Goal: Task Accomplishment & Management: Complete application form

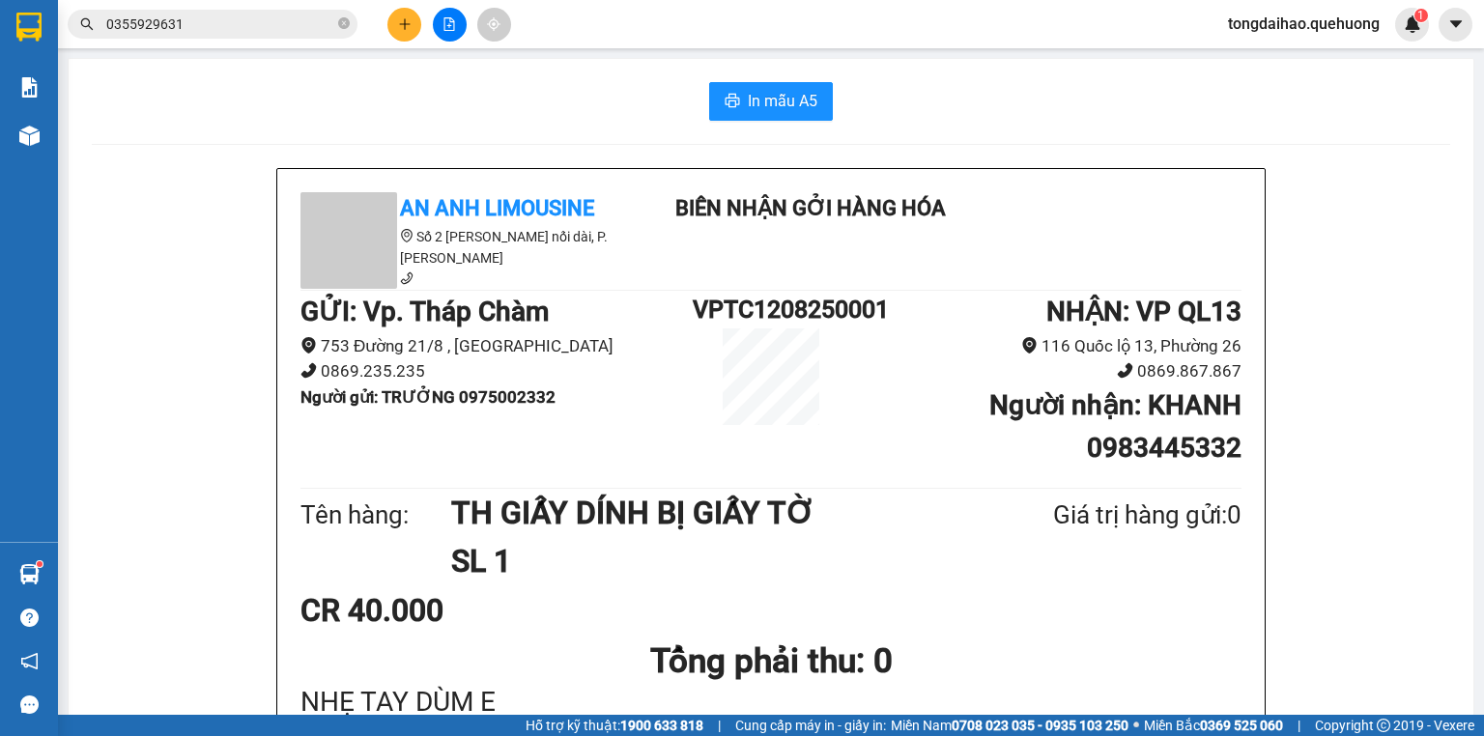
click at [407, 35] on button at bounding box center [404, 25] width 34 height 34
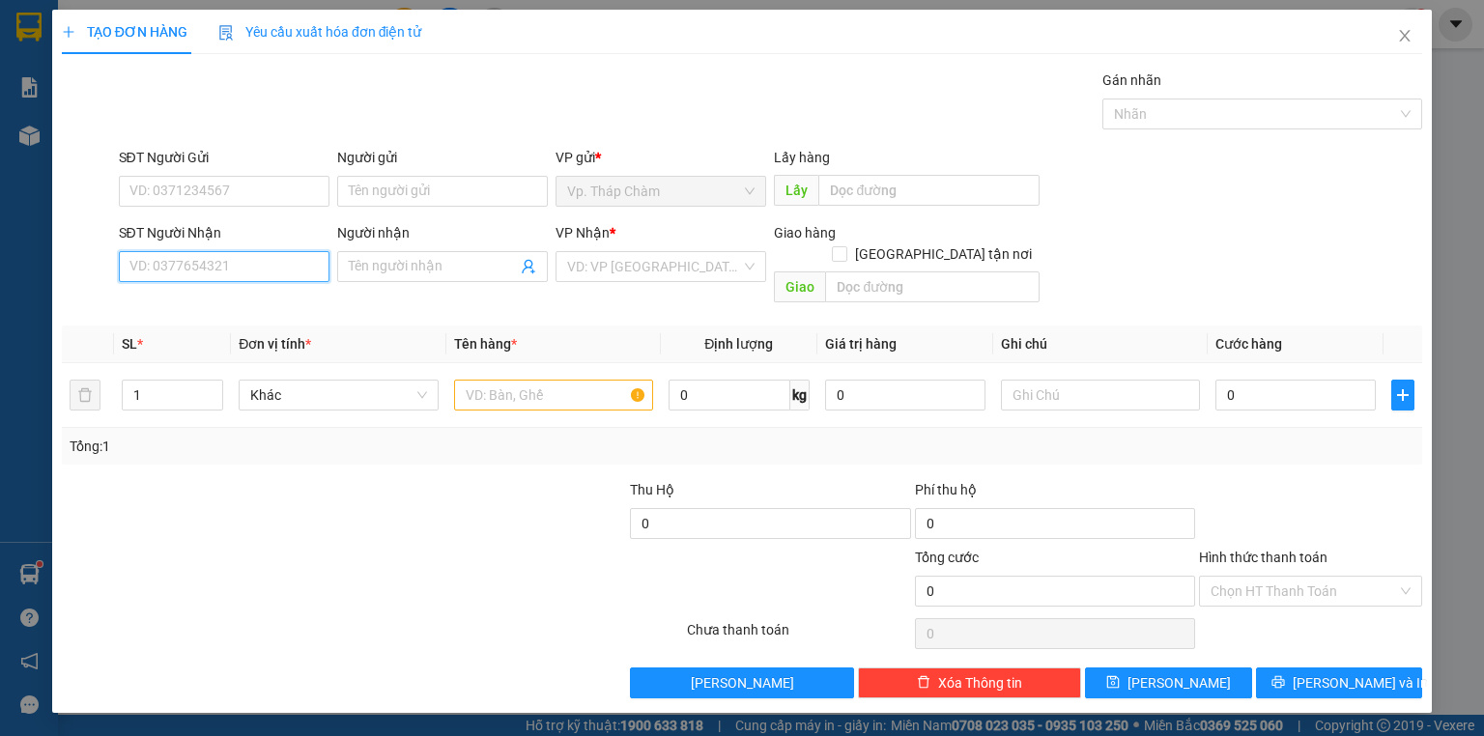
click at [244, 266] on input "SĐT Người Nhận" at bounding box center [224, 266] width 211 height 31
type input "0973262041"
click at [277, 301] on div "0973262041 - MẠNH" at bounding box center [223, 304] width 187 height 21
type input "MẠNH"
type input "80.000"
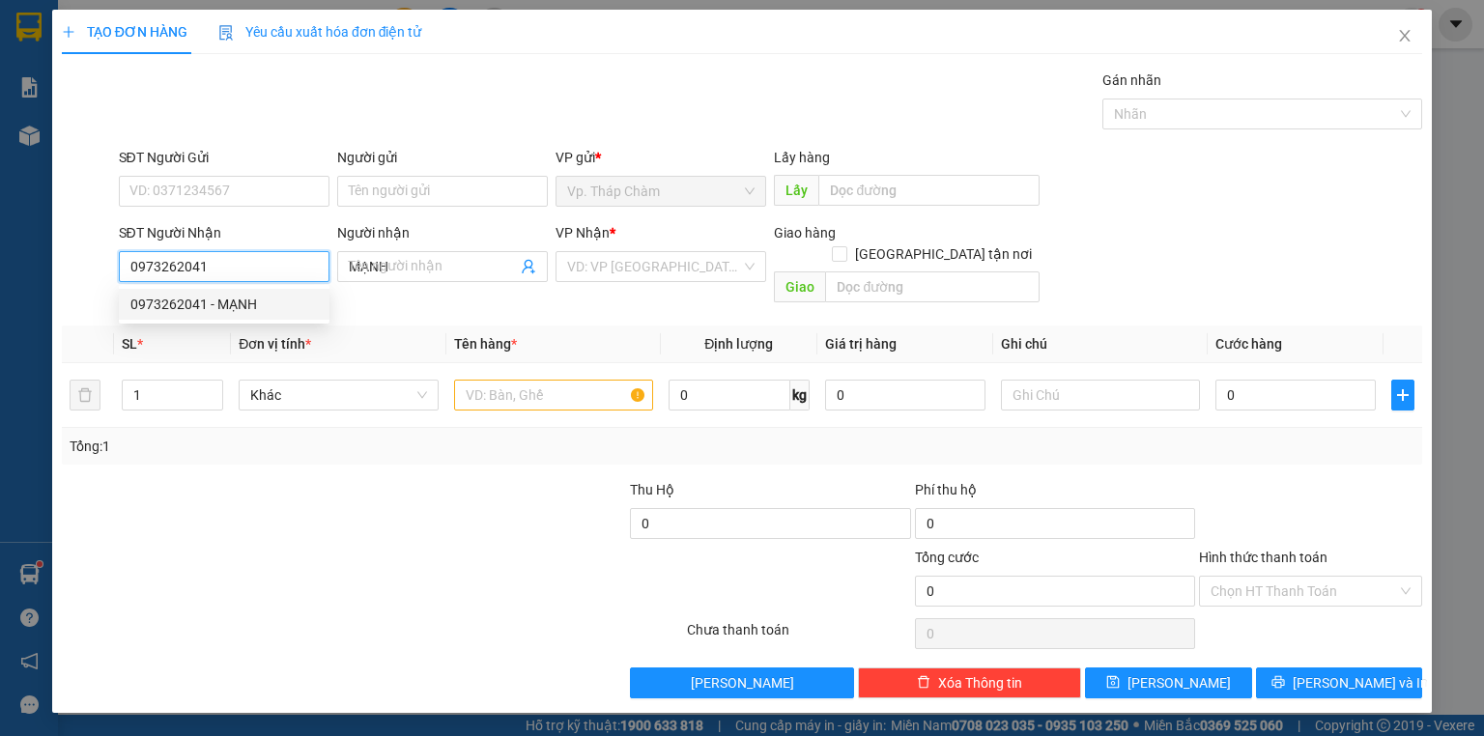
type input "80.000"
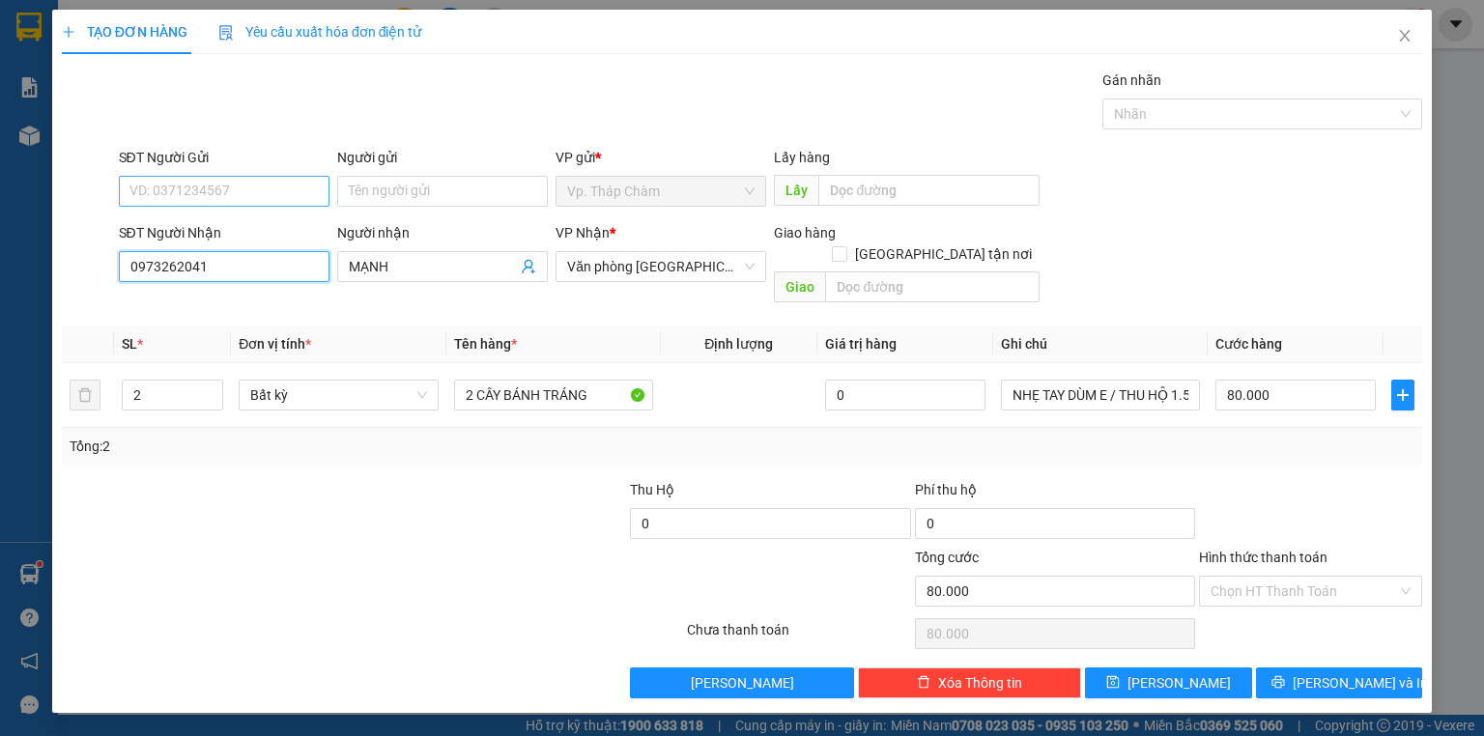
type input "0973262041"
click at [287, 193] on input "SĐT Người Gửi" at bounding box center [224, 191] width 211 height 31
click at [276, 218] on div "0365821835 - THỦY" at bounding box center [223, 228] width 187 height 21
type input "0365821835"
type input "THỦY"
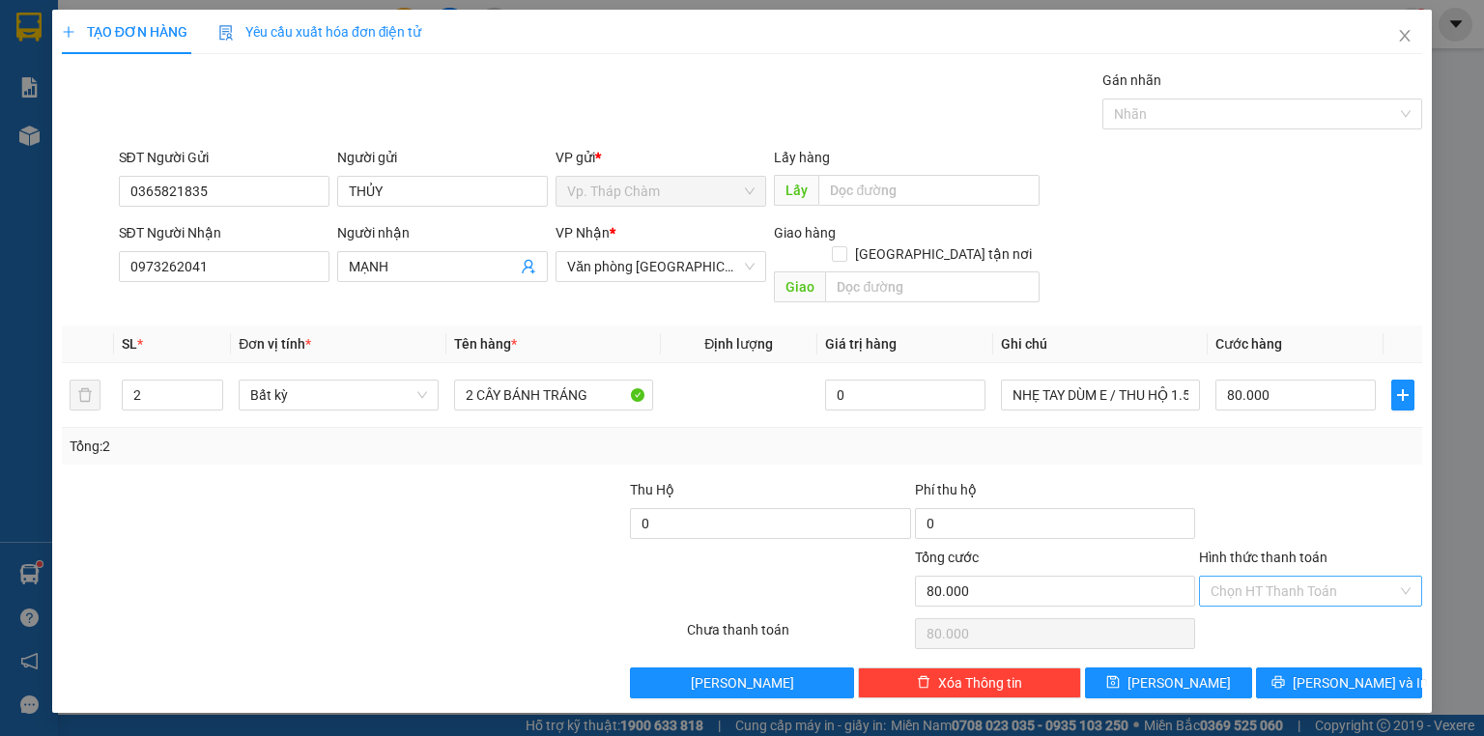
click at [1316, 578] on input "Hình thức thanh toán" at bounding box center [1304, 591] width 187 height 29
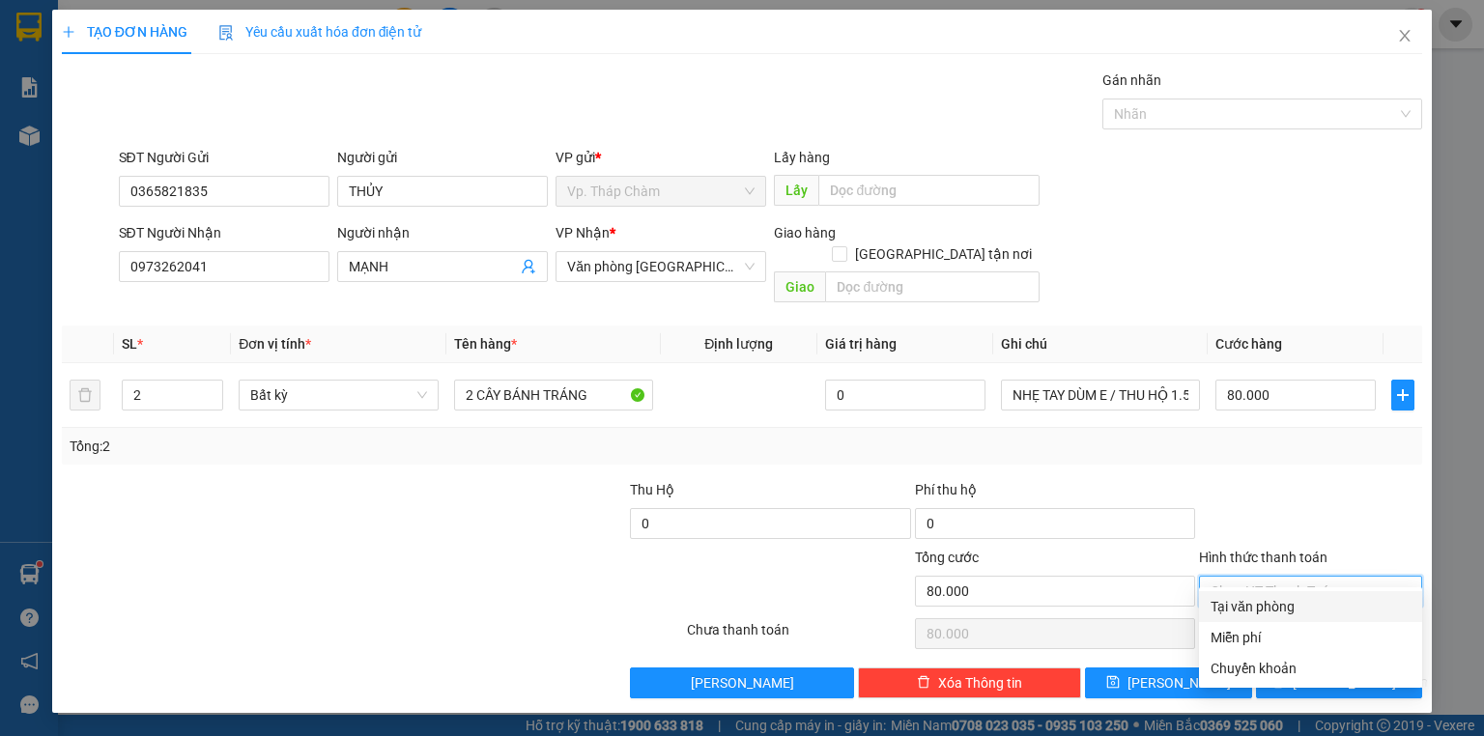
click at [1289, 598] on div "Tại văn phòng" at bounding box center [1311, 606] width 200 height 21
type input "0"
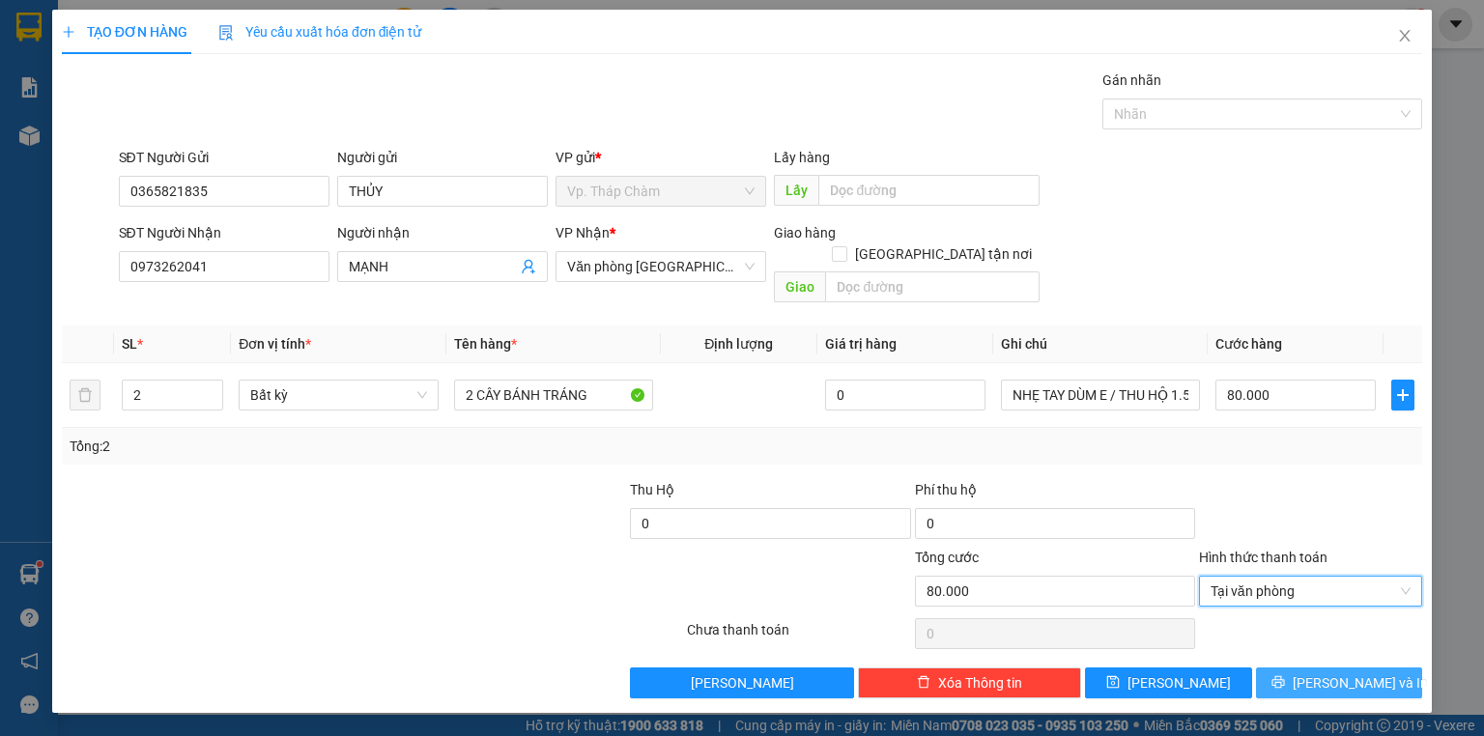
click at [1334, 673] on span "[PERSON_NAME] và In" at bounding box center [1360, 683] width 135 height 21
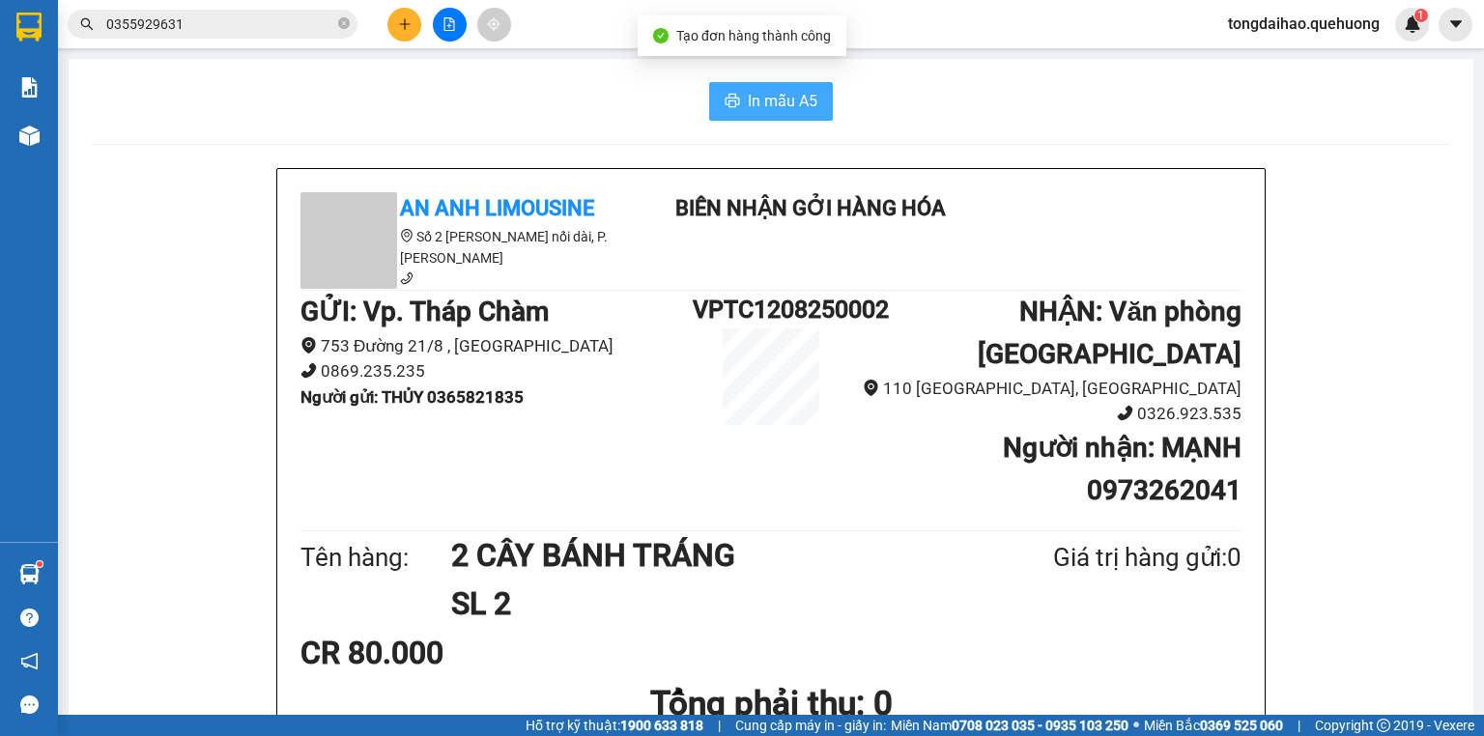
click at [761, 100] on span "In mẫu A5" at bounding box center [783, 101] width 70 height 24
click at [820, 94] on button "In mẫu A5" at bounding box center [771, 101] width 124 height 39
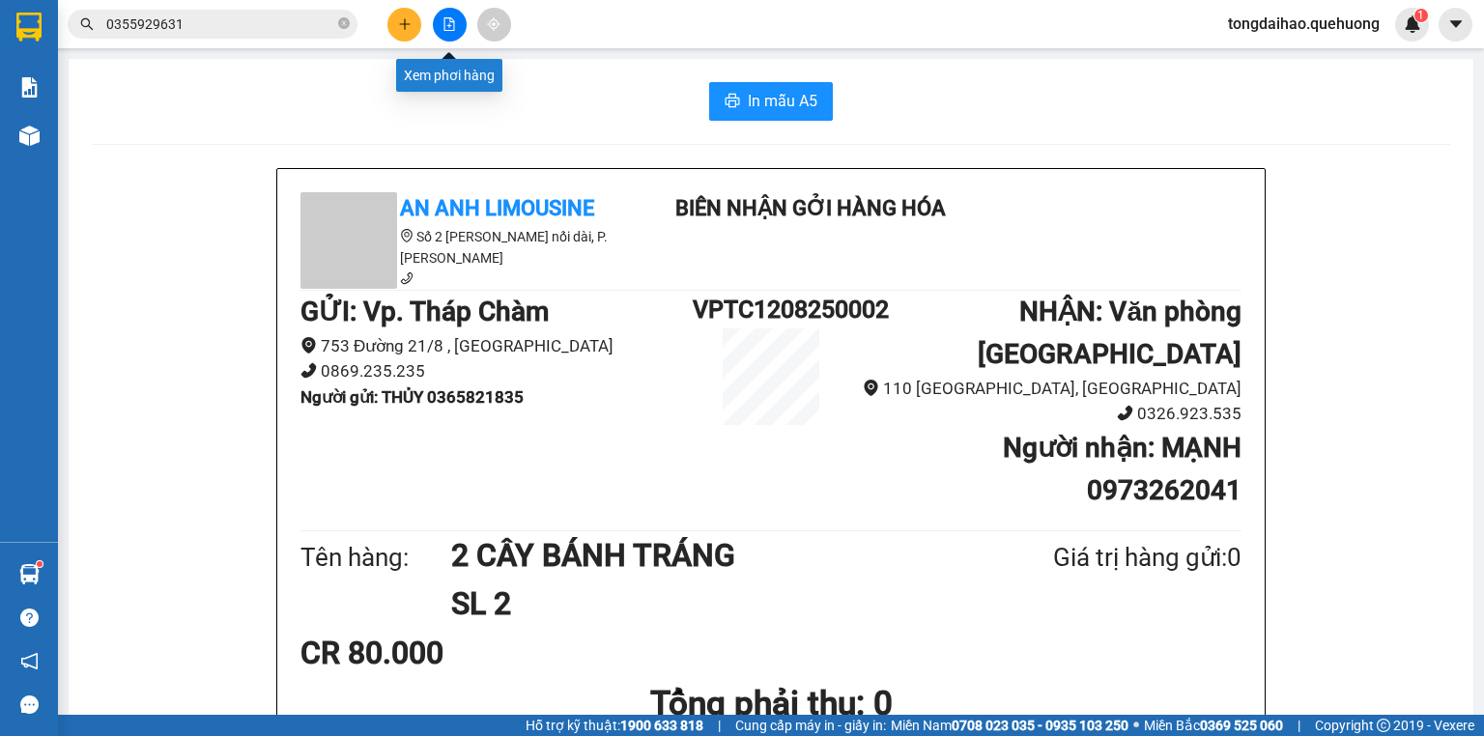
click at [456, 31] on button at bounding box center [450, 25] width 34 height 34
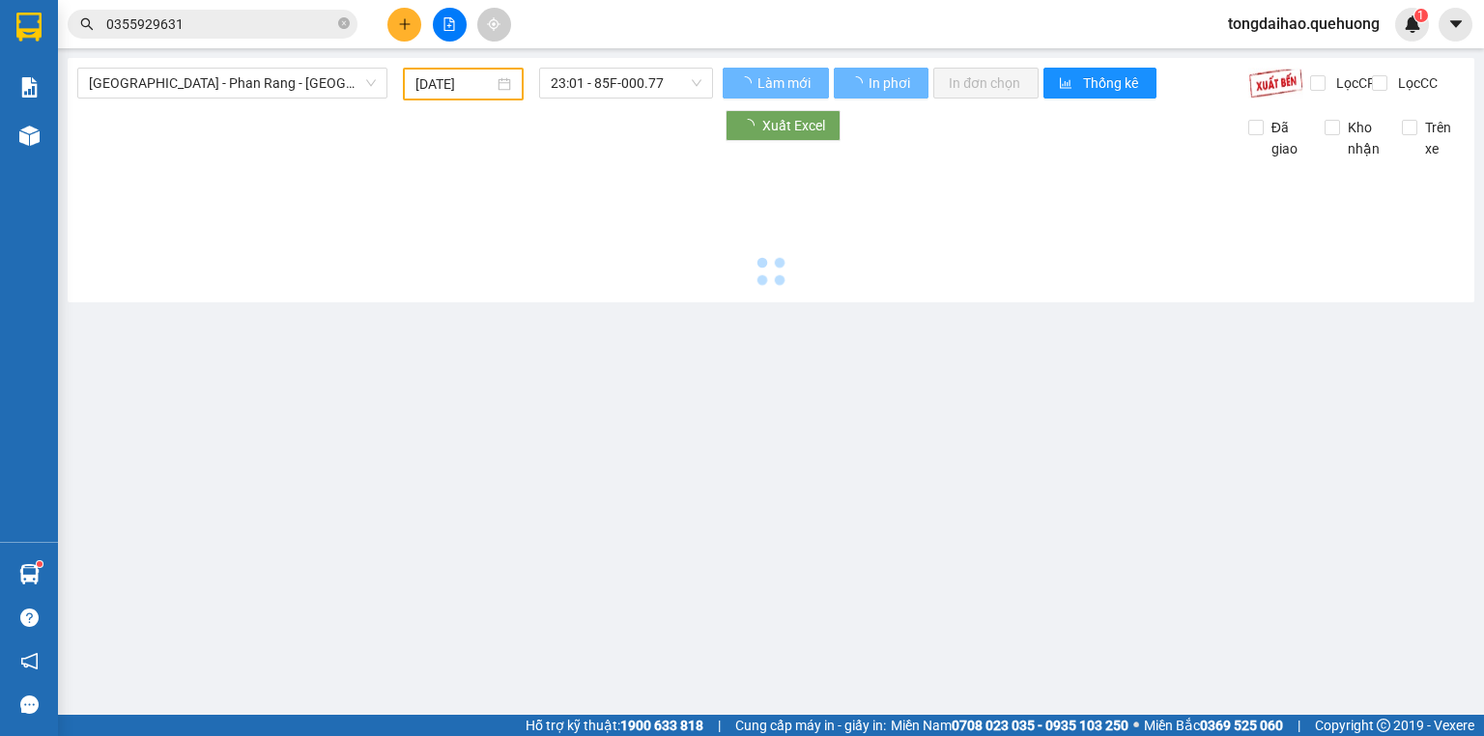
type input "[DATE]"
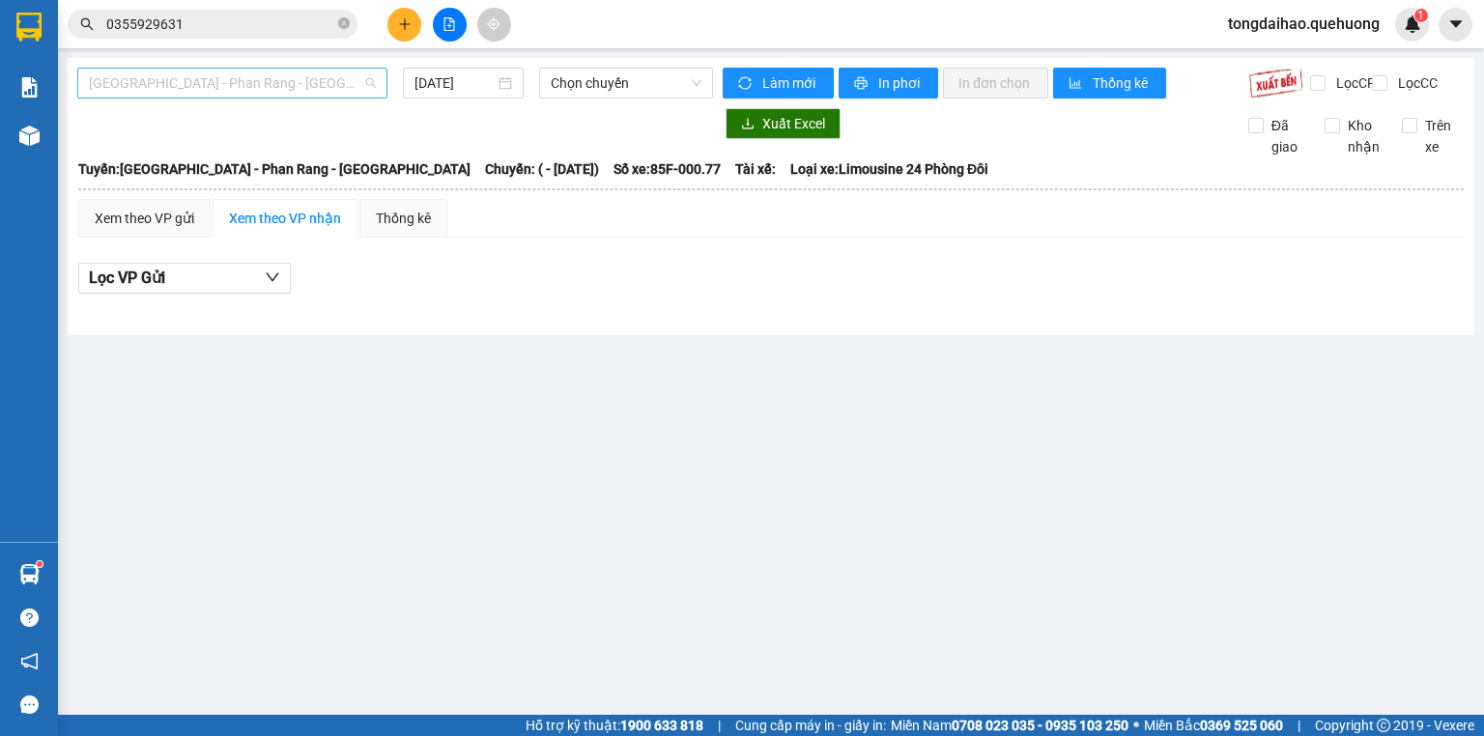
click at [118, 80] on span "[GEOGRAPHIC_DATA] - Phan Rang - [GEOGRAPHIC_DATA]" at bounding box center [232, 83] width 287 height 29
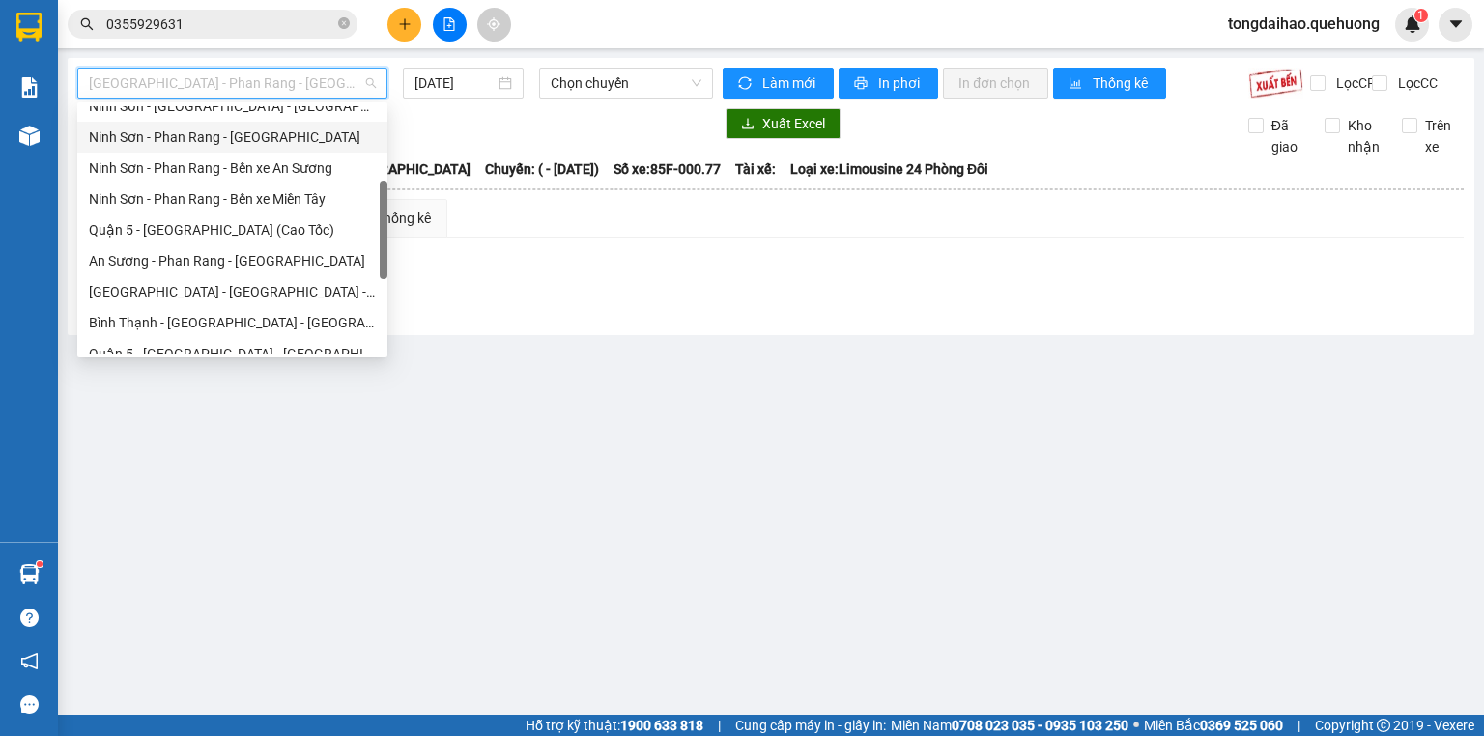
scroll to position [526, 0]
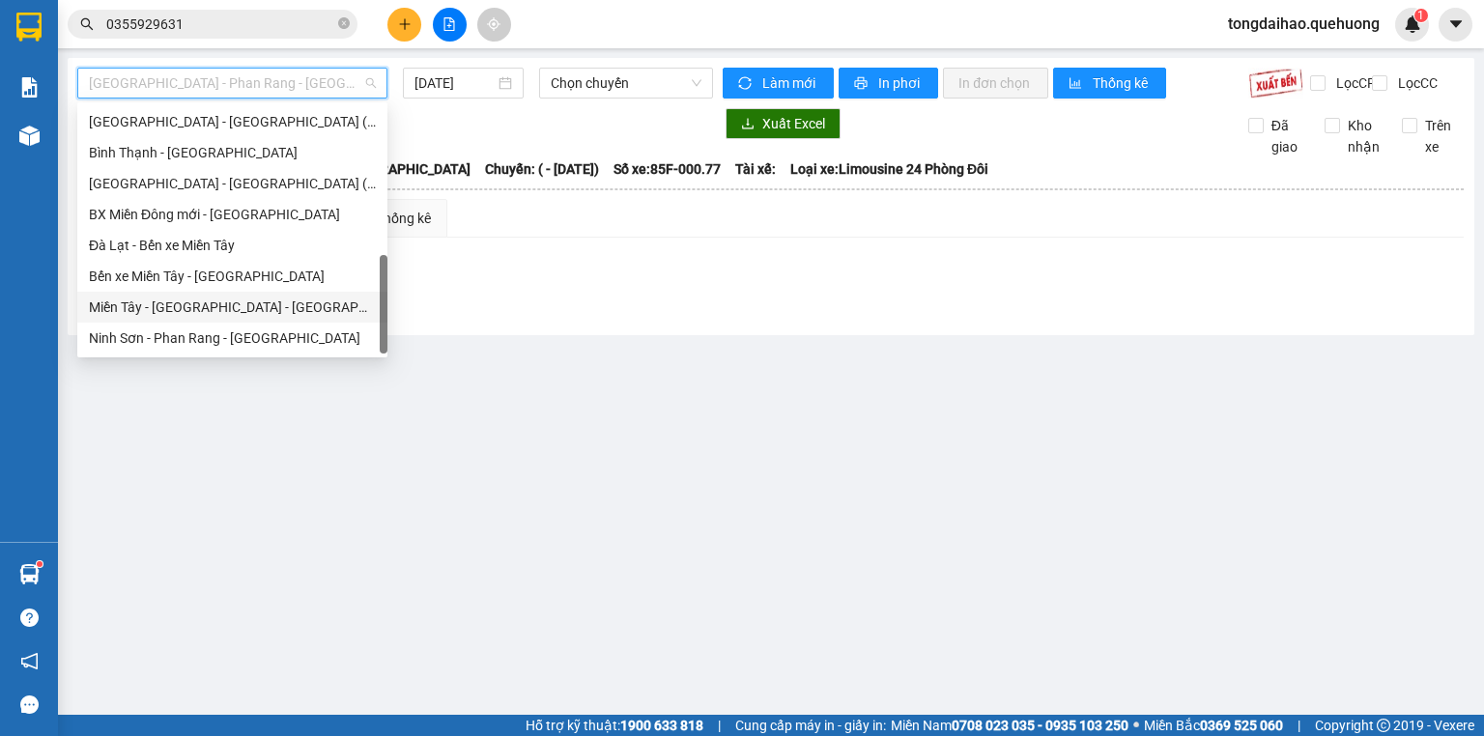
click at [139, 305] on div "Miền Tây - [GEOGRAPHIC_DATA] - [GEOGRAPHIC_DATA]" at bounding box center [232, 307] width 287 height 21
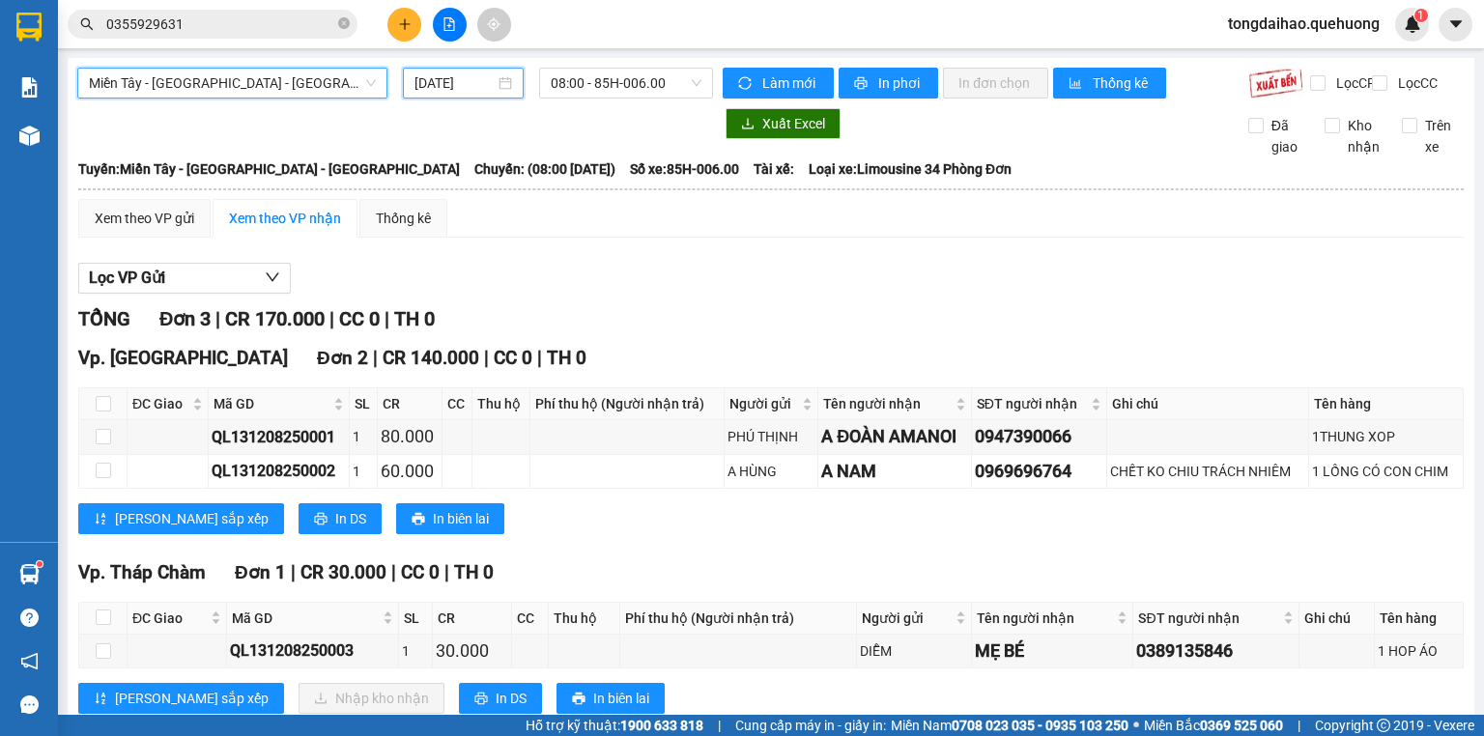
click at [474, 82] on input "[DATE]" at bounding box center [454, 82] width 79 height 21
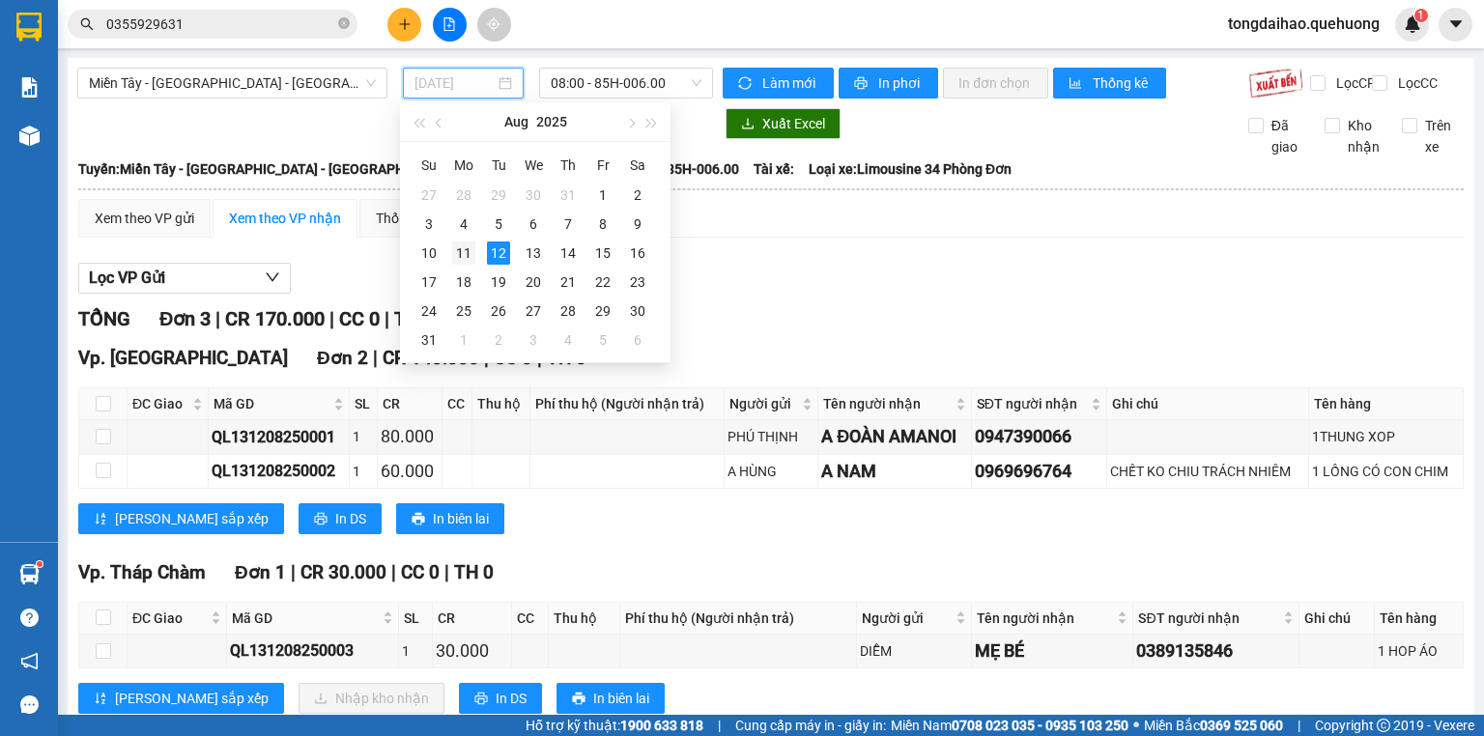
click at [473, 251] on div "11" at bounding box center [463, 253] width 23 height 23
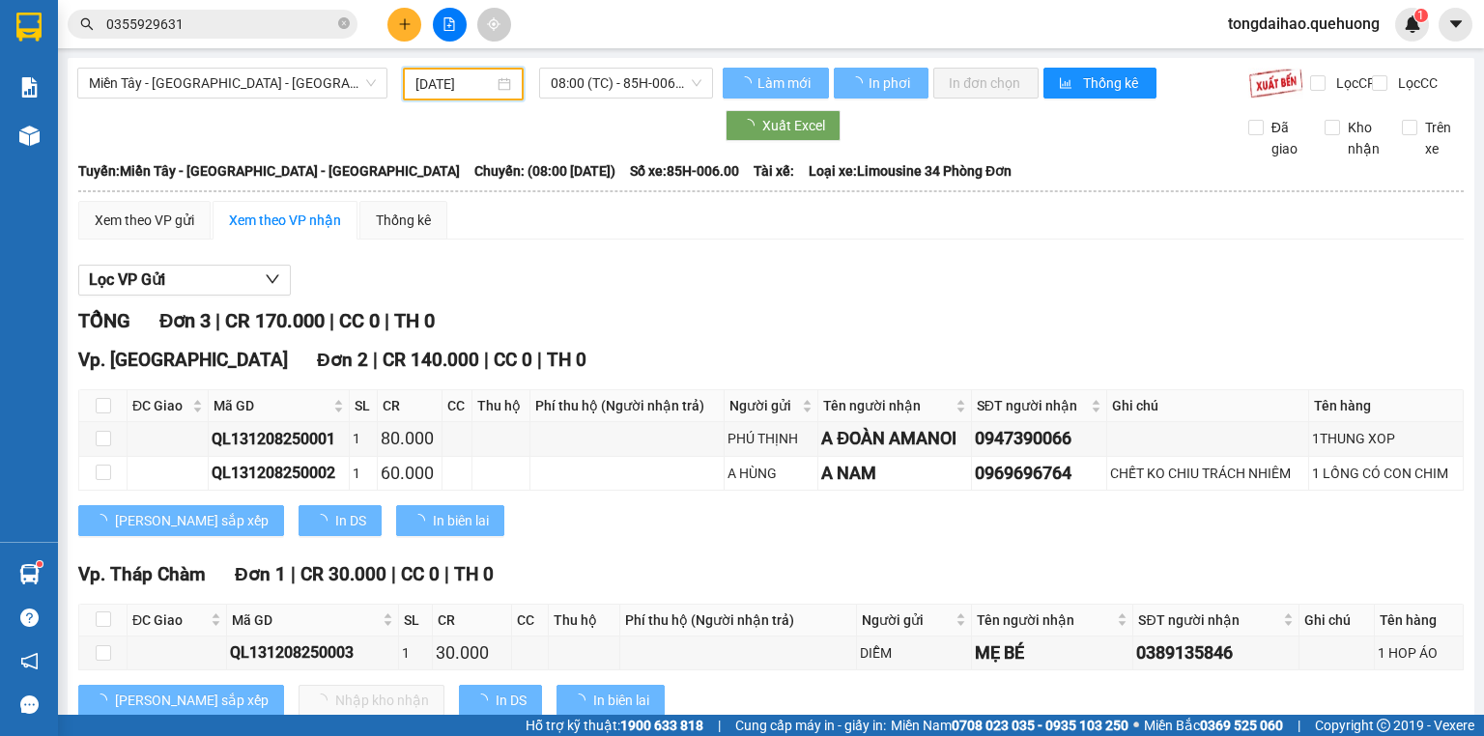
type input "[DATE]"
click at [600, 93] on span "08:00 (TC) - 85H-006.00" at bounding box center [627, 83] width 152 height 29
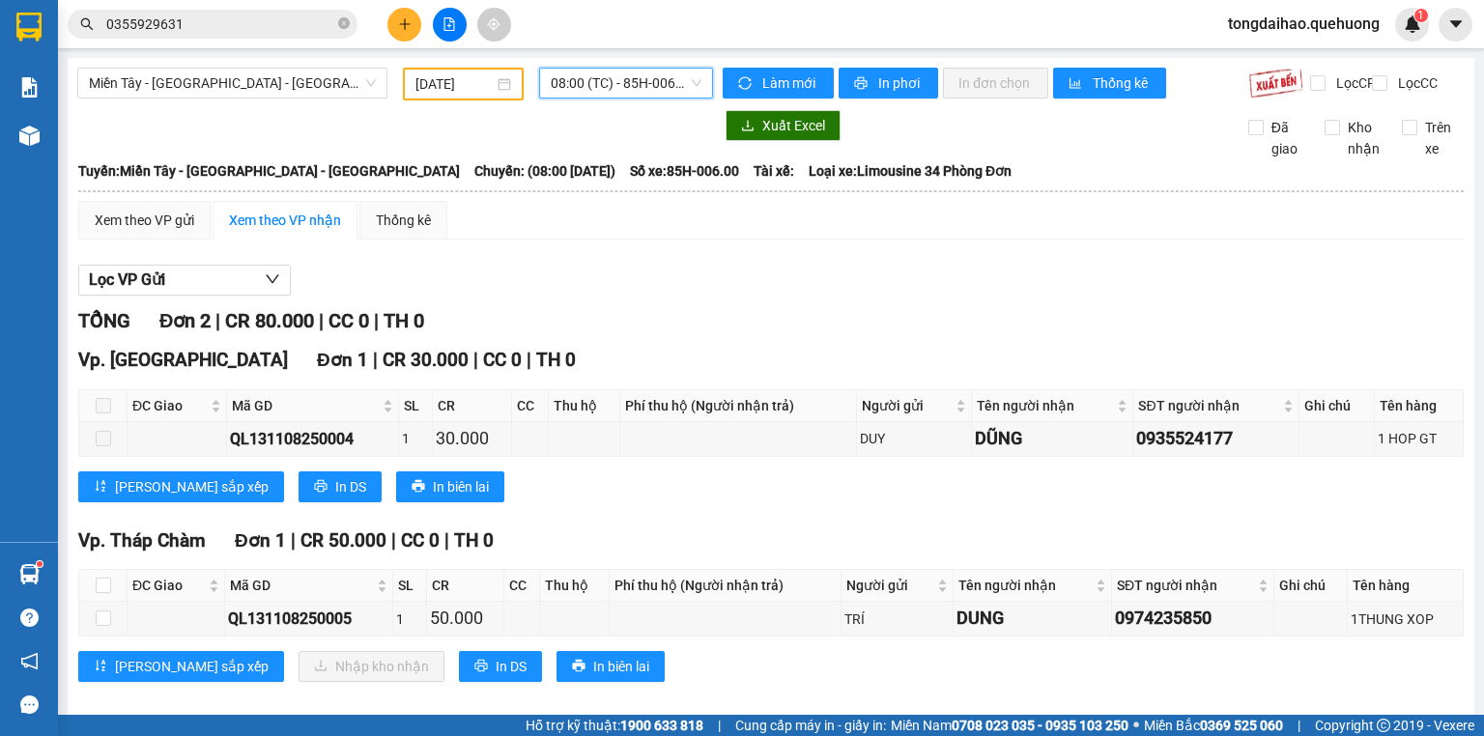
click at [599, 70] on span "08:00 (TC) - 85H-006.00" at bounding box center [627, 83] width 152 height 29
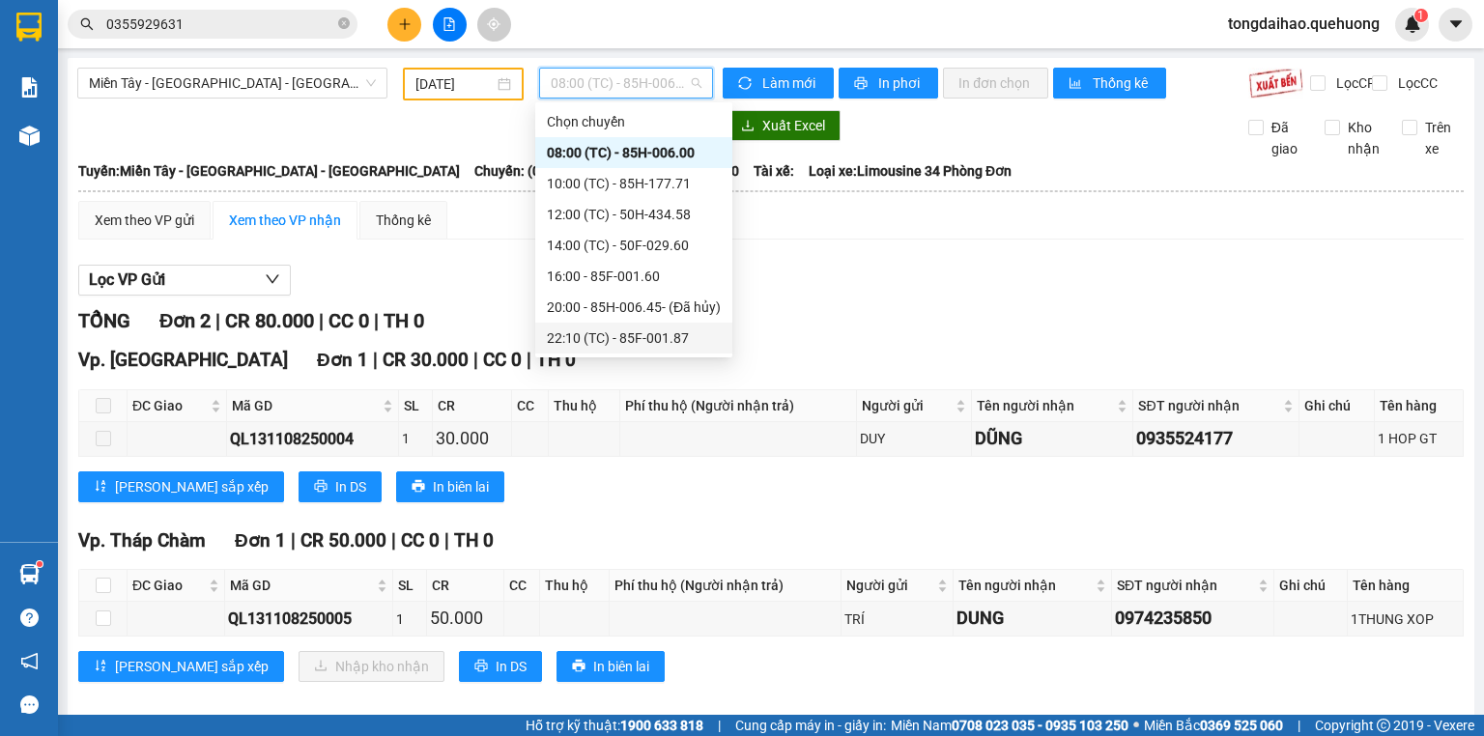
drag, startPoint x: 1004, startPoint y: 318, endPoint x: 461, endPoint y: 80, distance: 592.8
click at [1004, 317] on div "Lọc VP Gửi TỔNG Đơn 2 | CR 80.000 | CC 0 | TH 0 Vp. Phan Rang Đơn 1 | CR 30.00…" at bounding box center [771, 480] width 1386 height 451
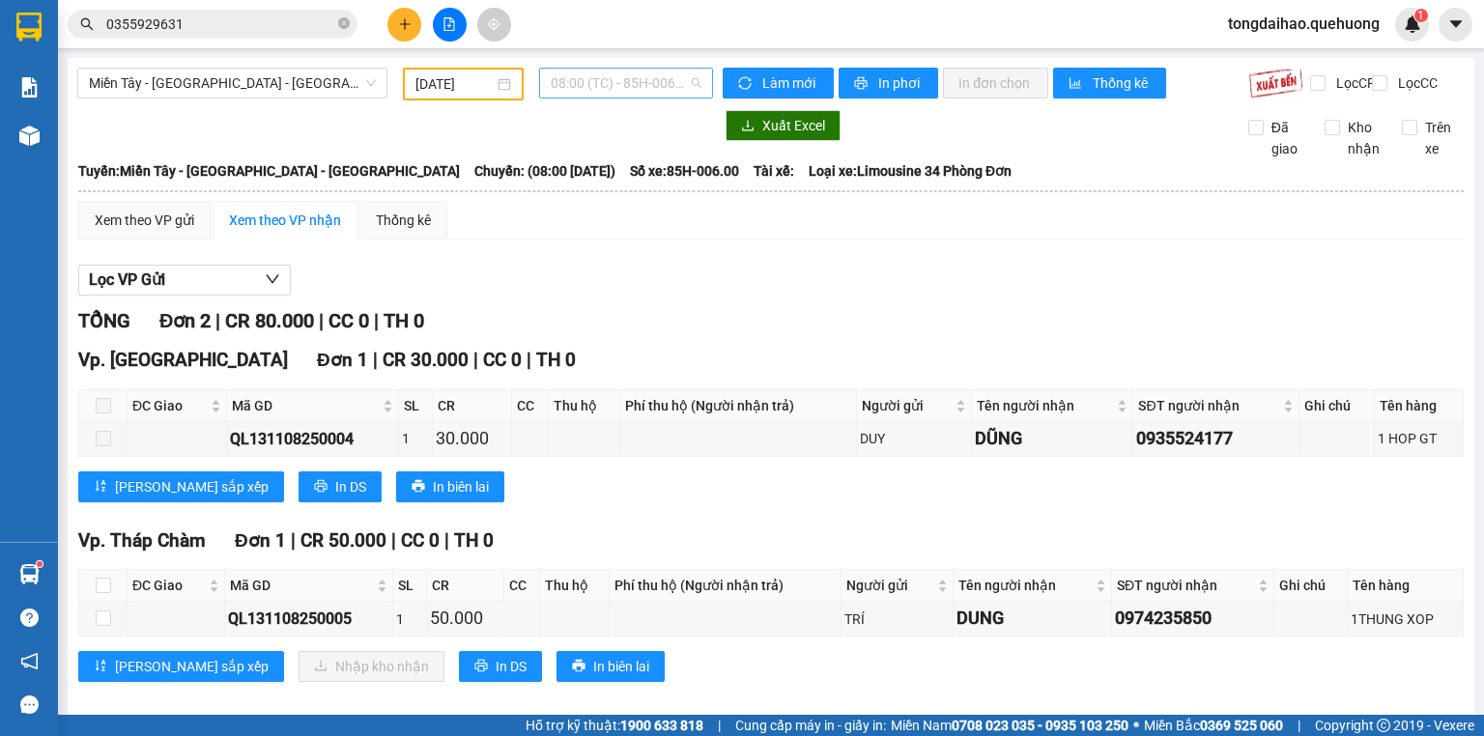
click at [602, 95] on span "08:00 (TC) - 85H-006.00" at bounding box center [627, 83] width 152 height 29
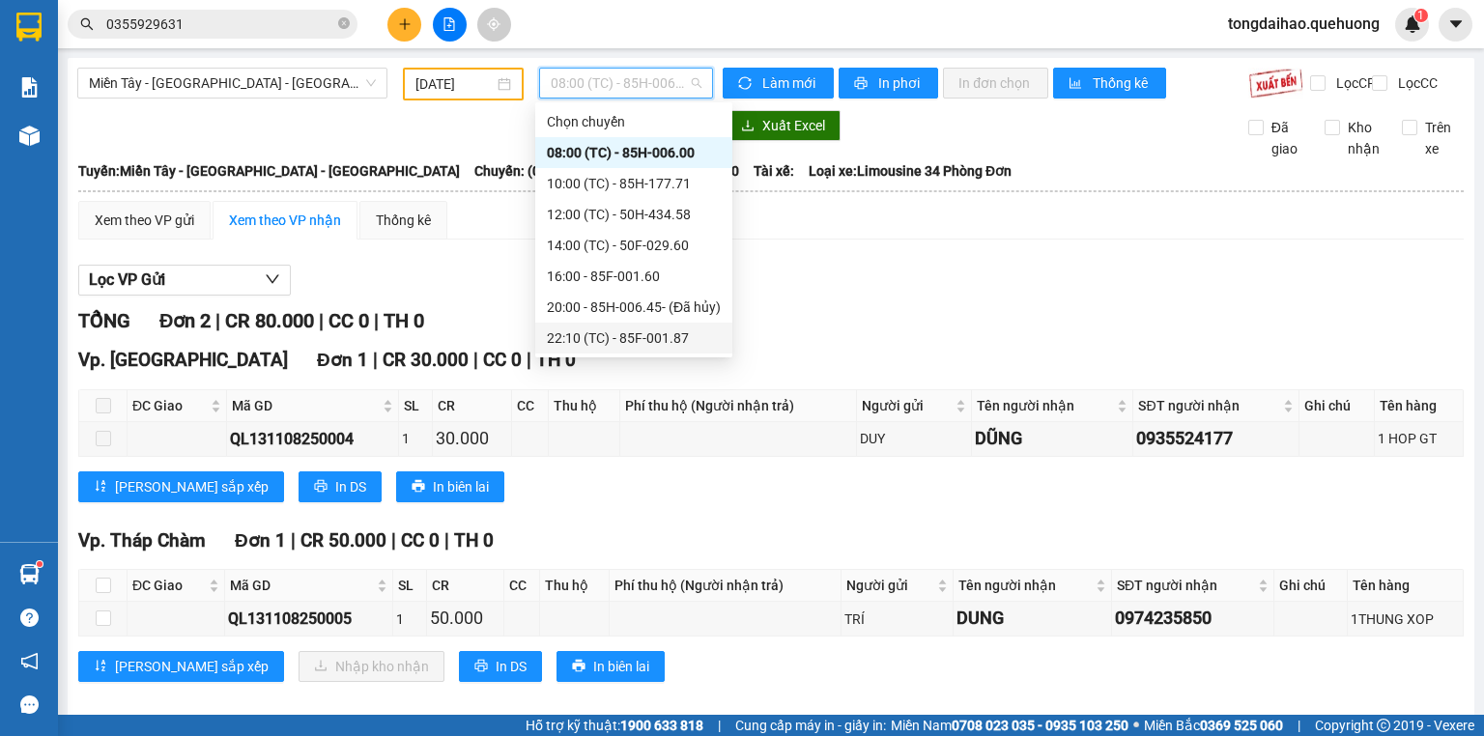
click at [594, 344] on div "22:10 (TC) - 85F-001.87" at bounding box center [634, 338] width 174 height 21
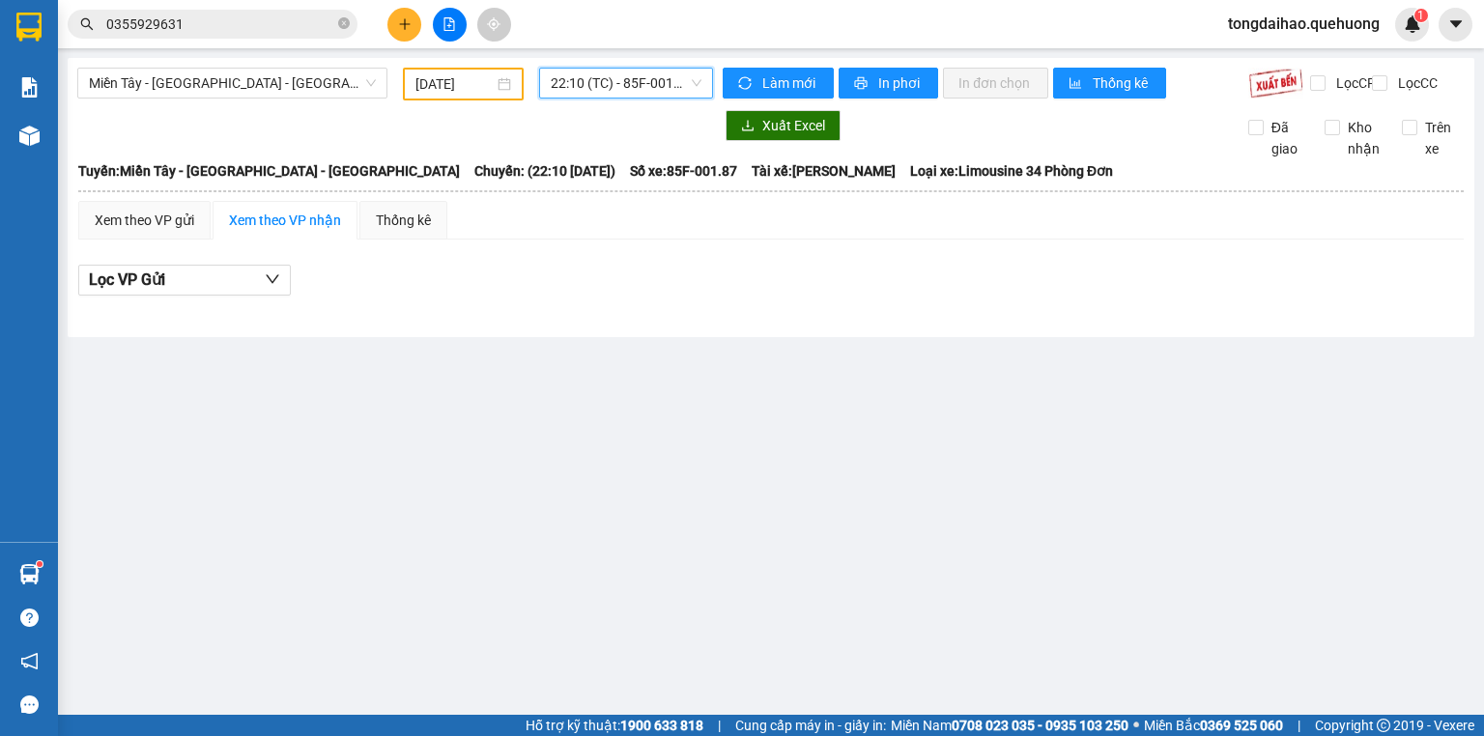
click at [584, 85] on span "22:10 (TC) - 85F-001.87" at bounding box center [627, 83] width 152 height 29
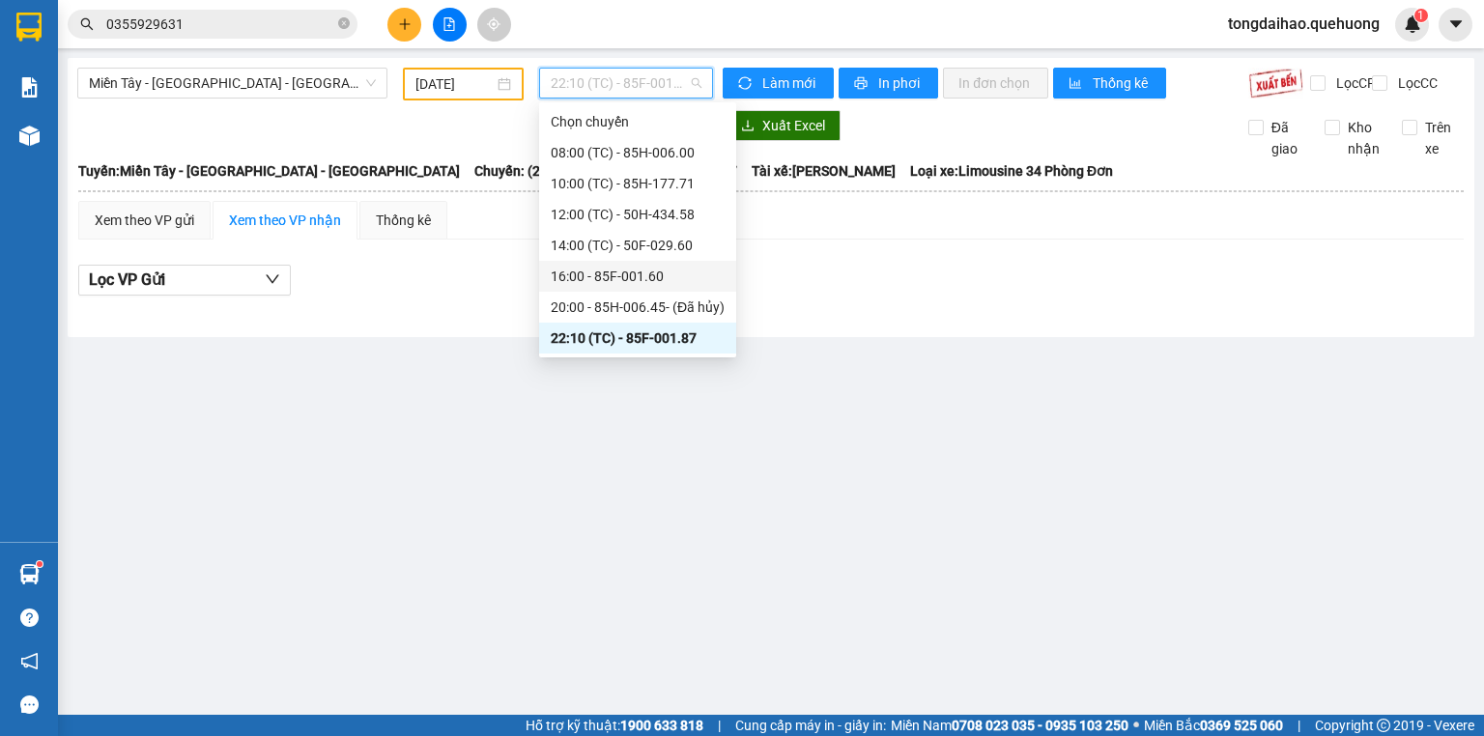
click at [615, 276] on div "16:00 - 85F-001.60" at bounding box center [638, 276] width 174 height 21
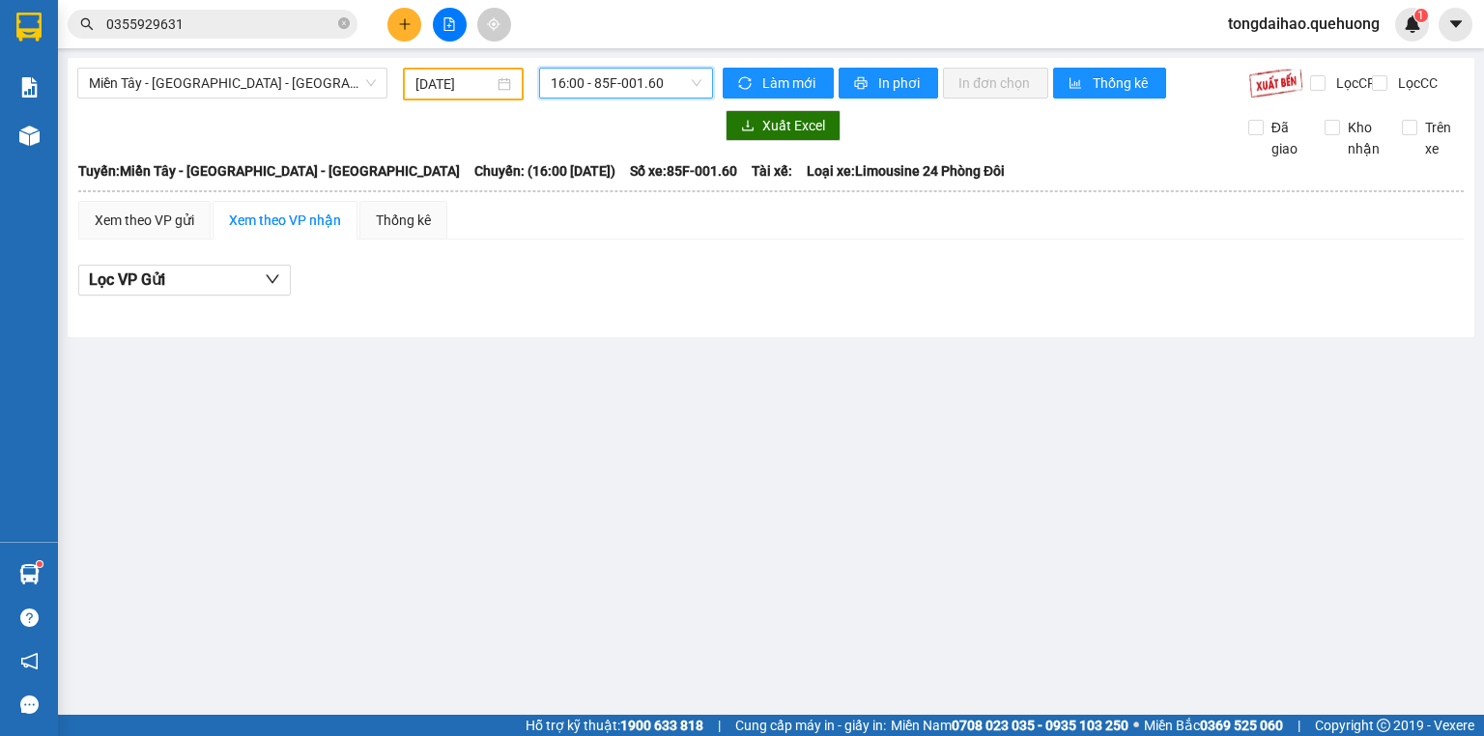
click at [577, 88] on span "16:00 - 85F-001.60" at bounding box center [627, 83] width 152 height 29
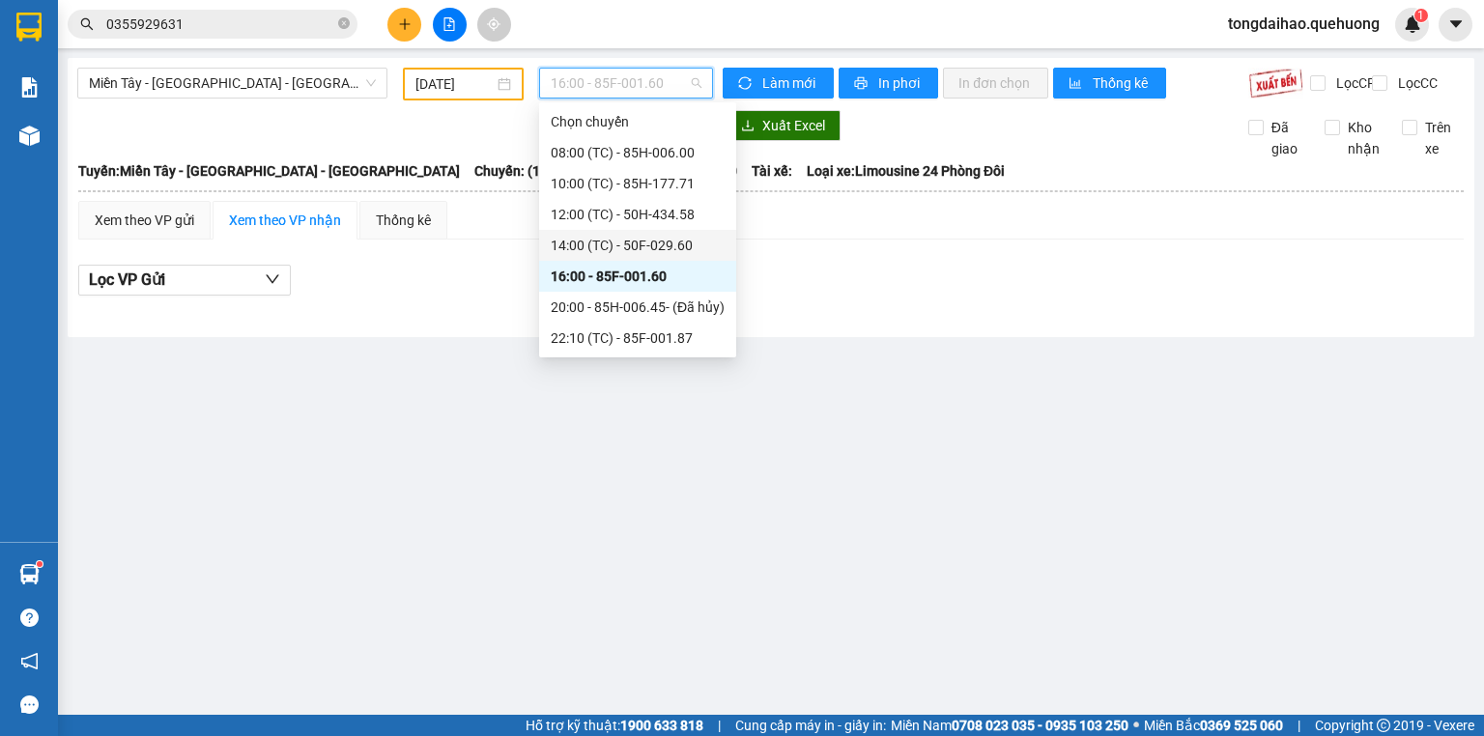
click at [576, 252] on div "14:00 (TC) - 50F-029.60" at bounding box center [638, 245] width 174 height 21
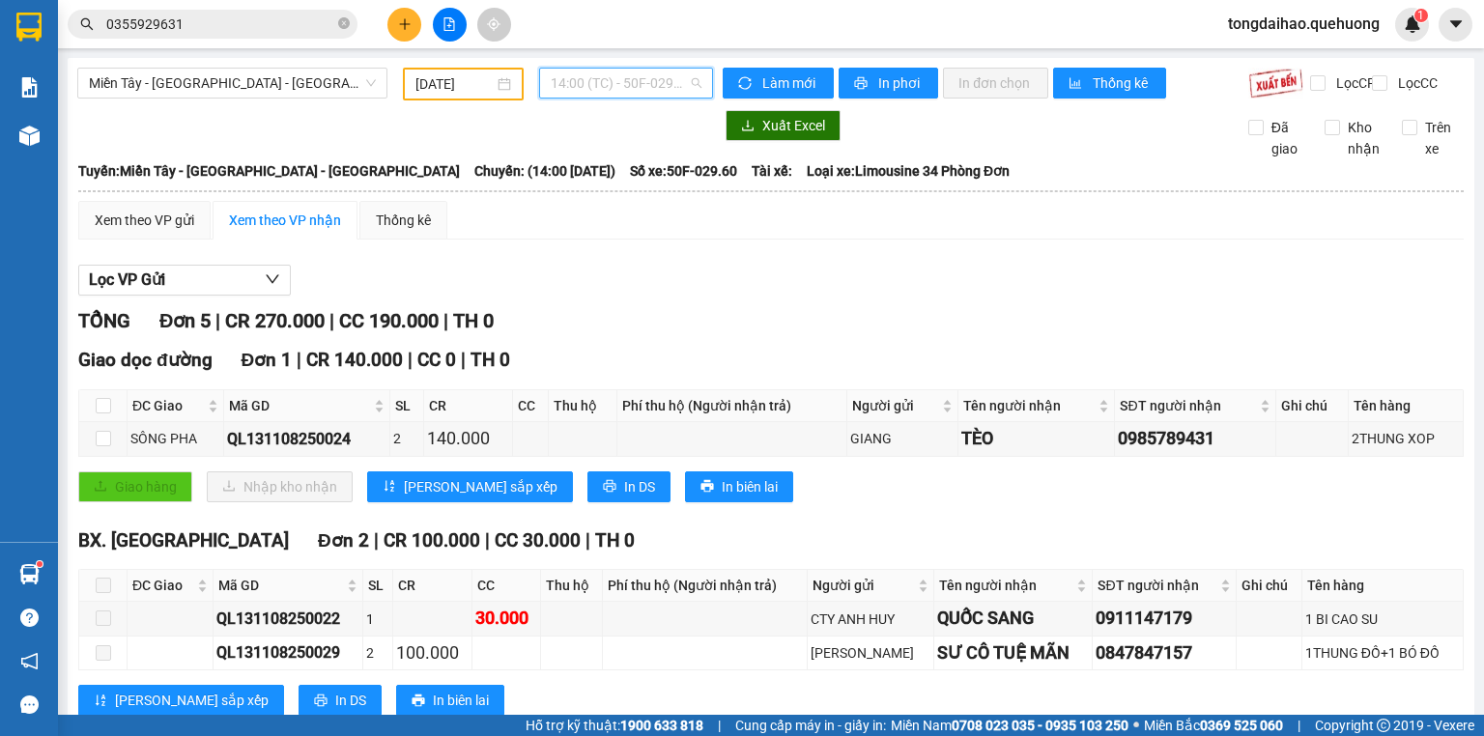
click at [568, 89] on span "14:00 (TC) - 50F-029.60" at bounding box center [627, 83] width 152 height 29
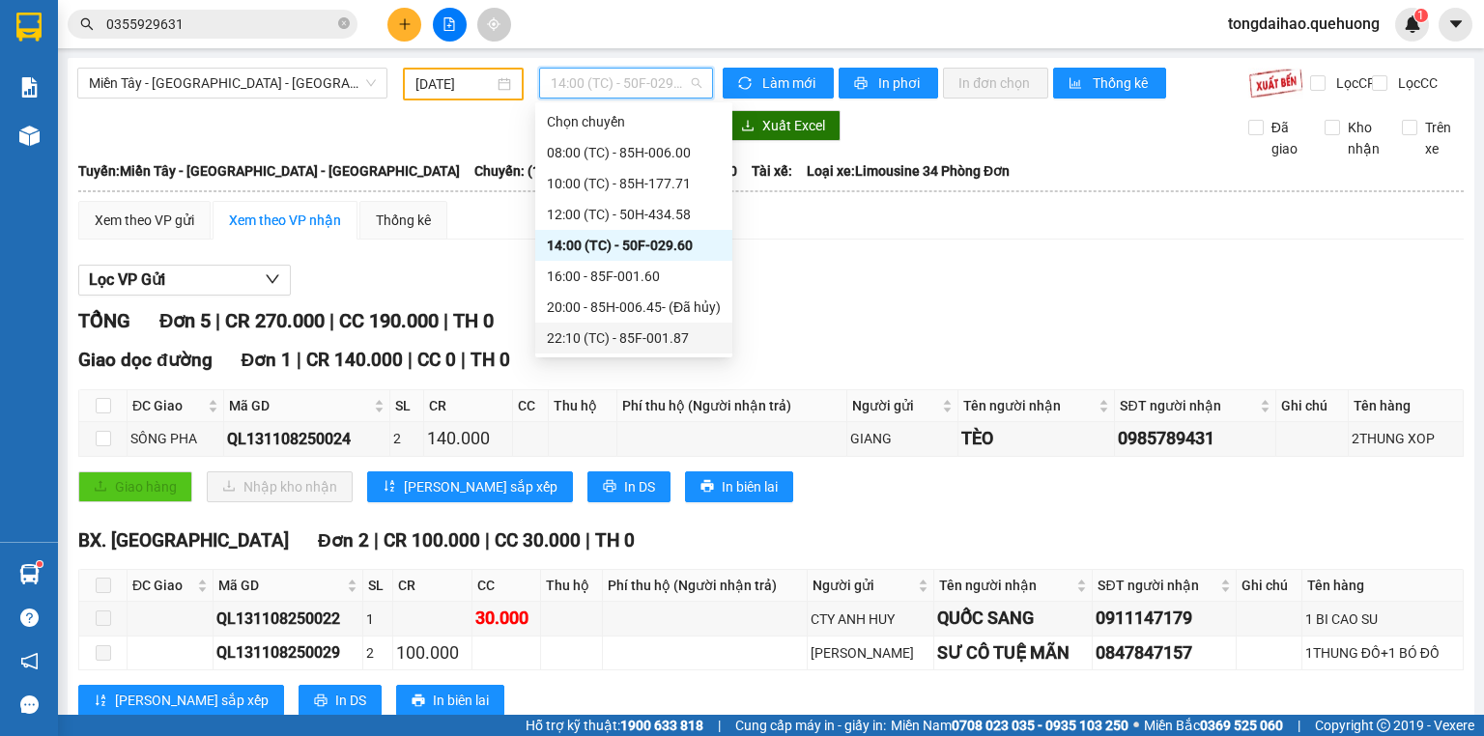
click at [604, 338] on div "22:10 (TC) - 85F-001.87" at bounding box center [634, 338] width 174 height 21
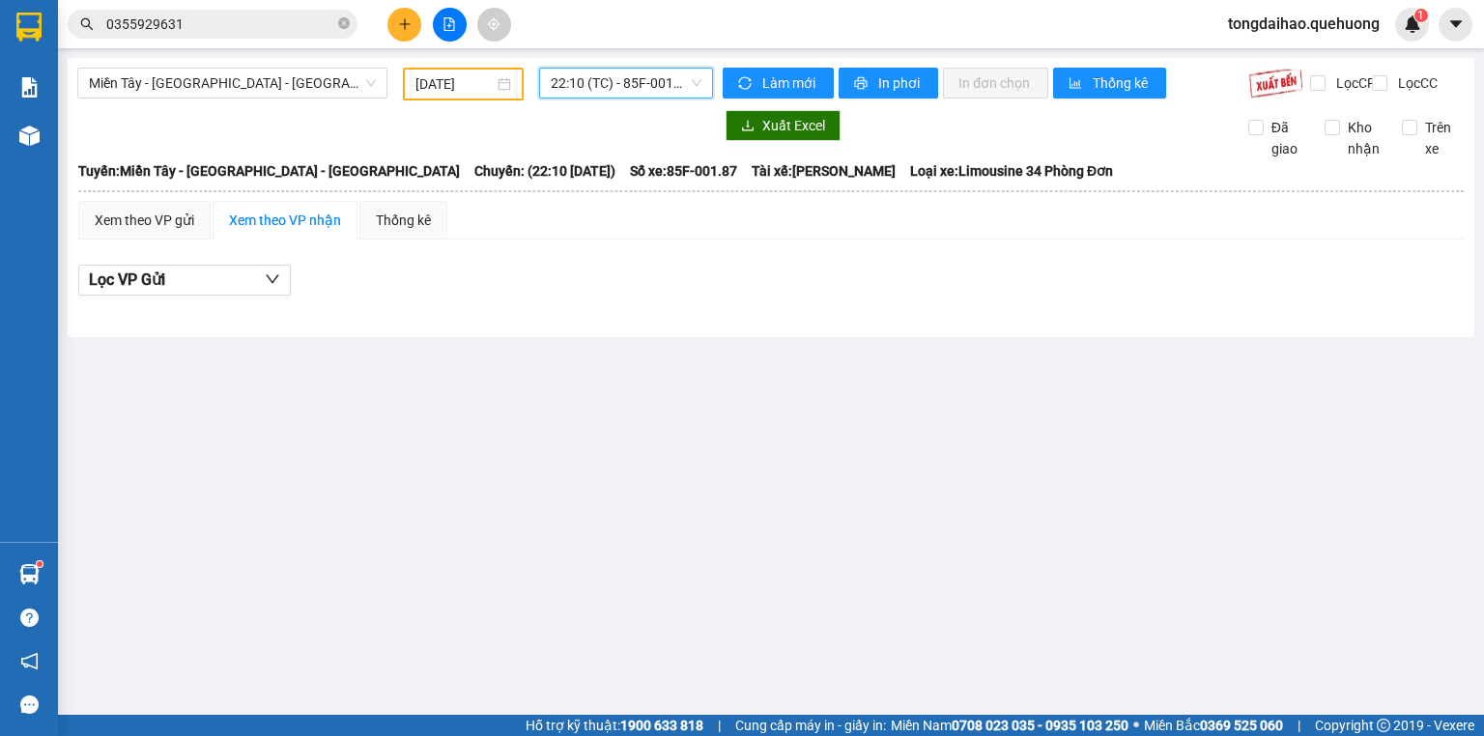
click at [575, 72] on span "22:10 (TC) - 85F-001.87" at bounding box center [627, 83] width 152 height 29
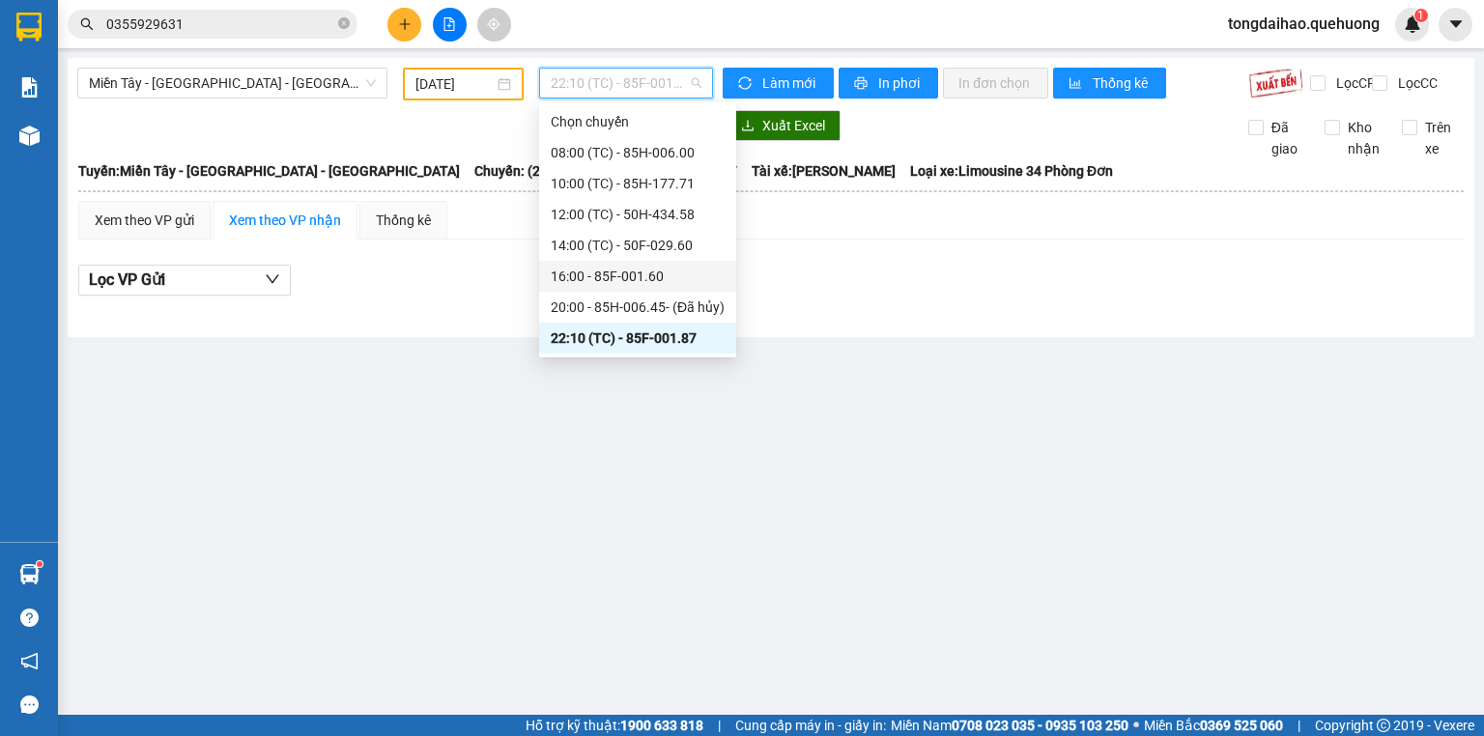
scroll to position [77, 0]
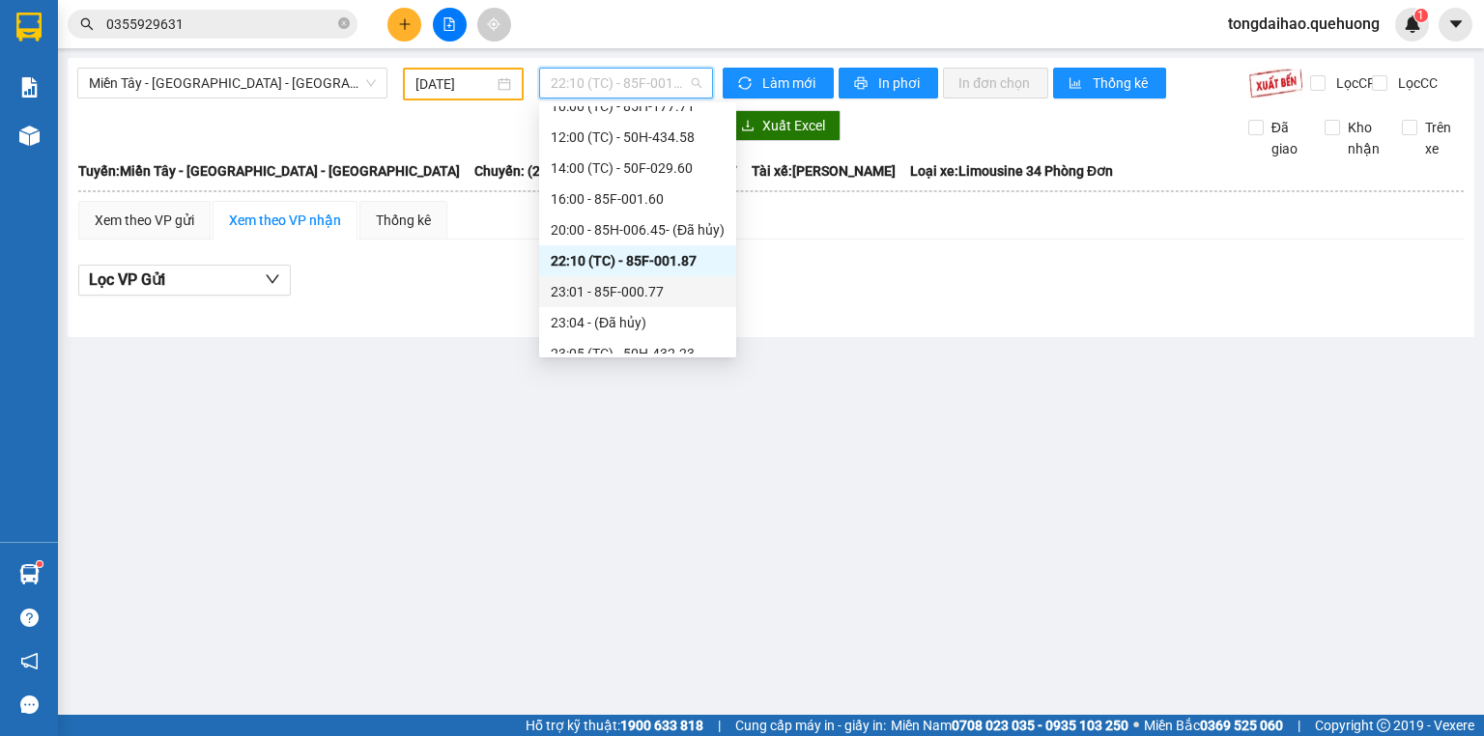
click at [642, 290] on div "23:01 - 85F-000.77" at bounding box center [638, 291] width 174 height 21
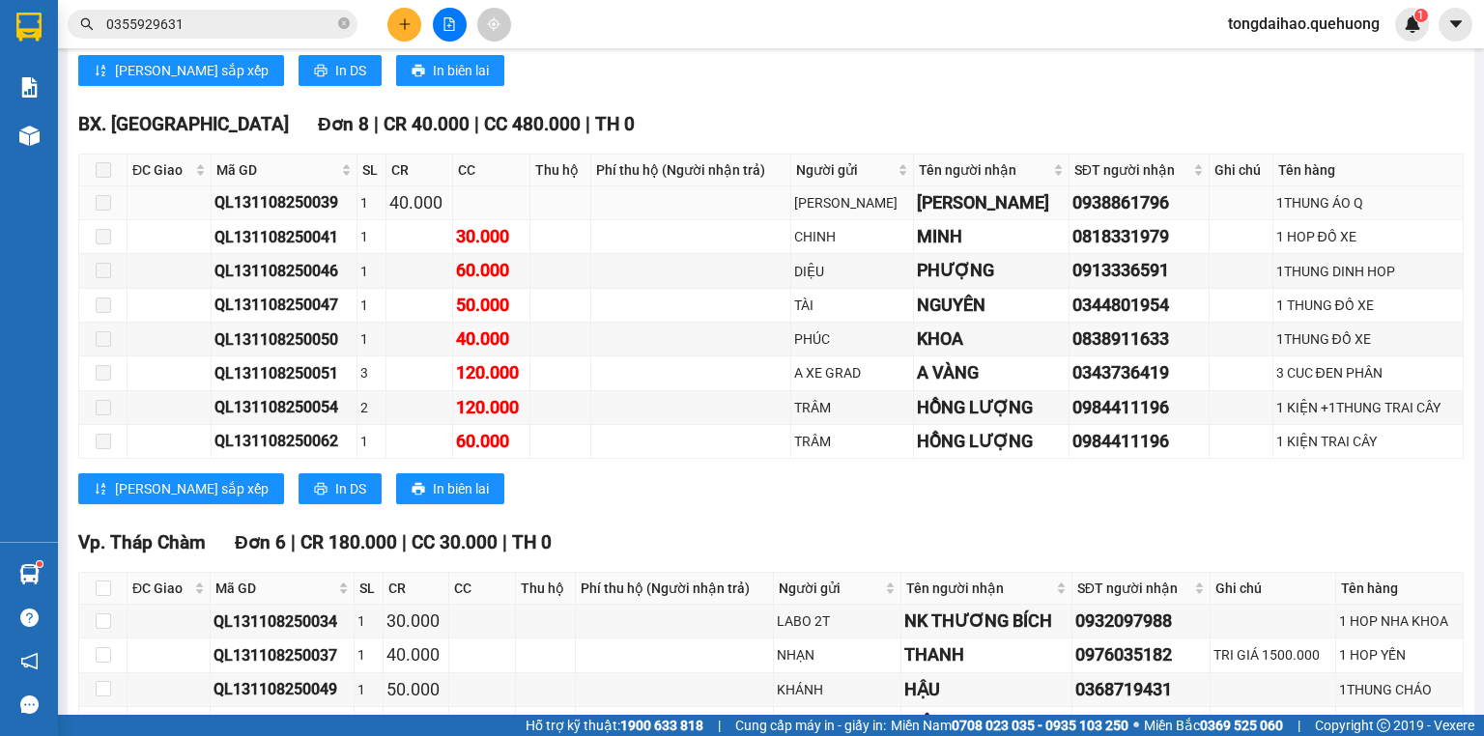
scroll to position [1204, 0]
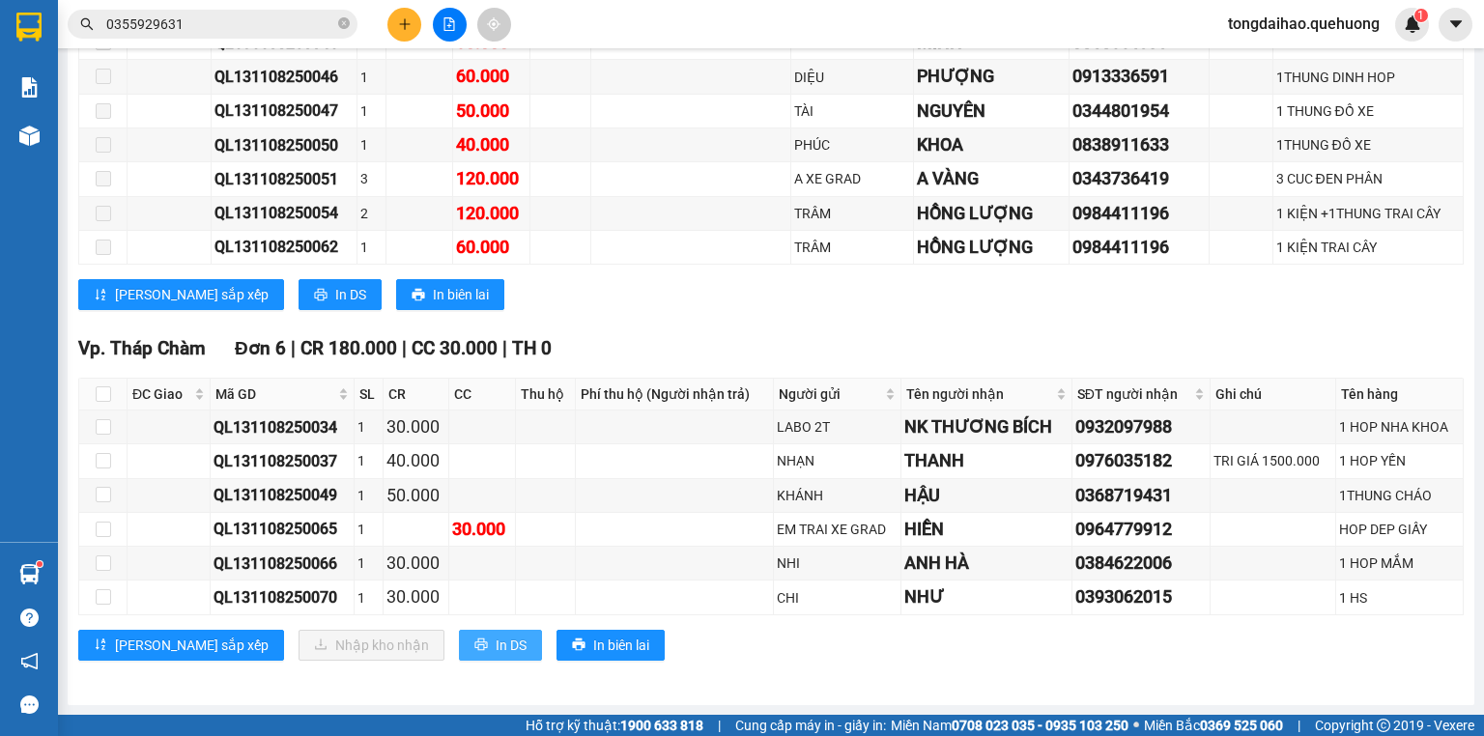
click at [459, 653] on button "In DS" at bounding box center [500, 645] width 83 height 31
click at [341, 23] on icon "close-circle" at bounding box center [344, 23] width 12 height 12
click at [340, 23] on span at bounding box center [344, 24] width 12 height 21
click at [320, 20] on input "text" at bounding box center [220, 24] width 228 height 21
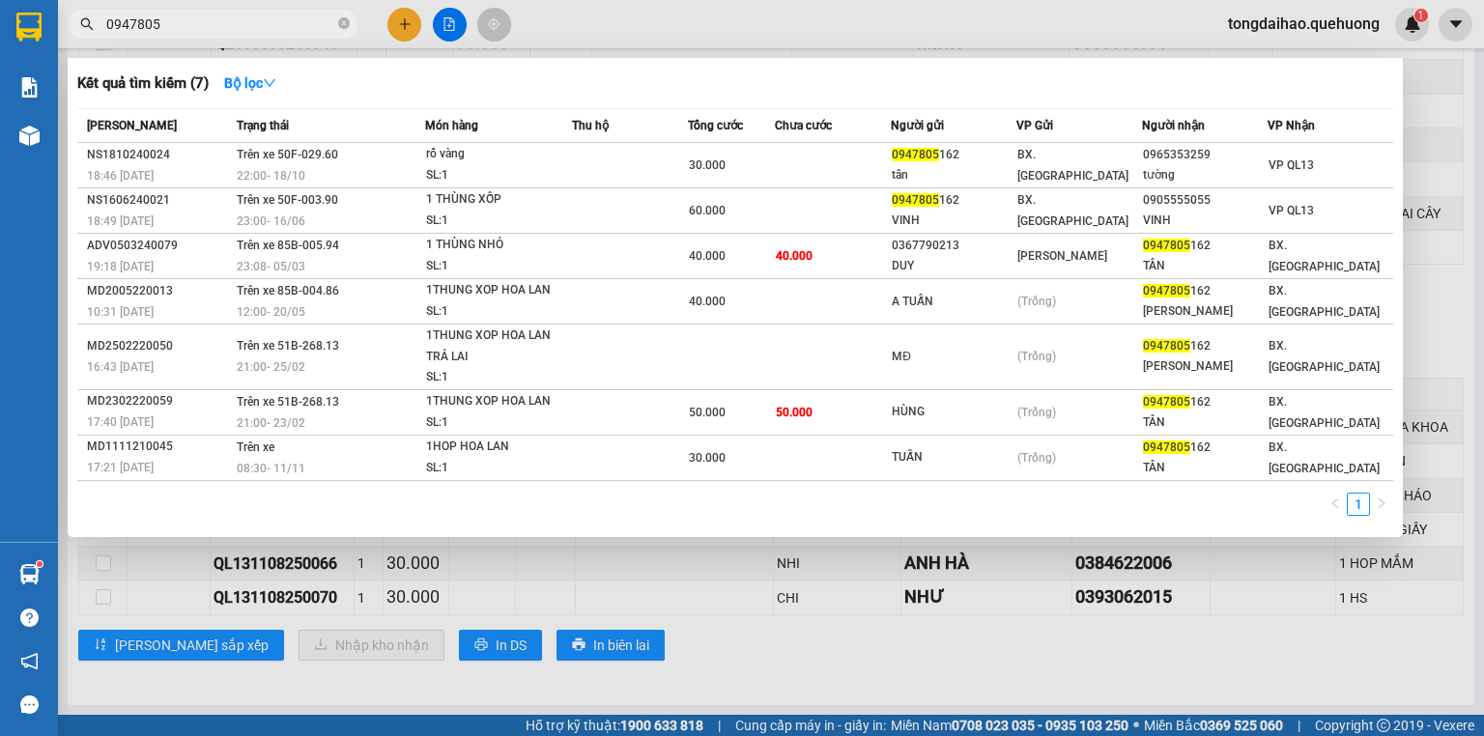
click at [153, 25] on input "0947805" at bounding box center [220, 24] width 228 height 21
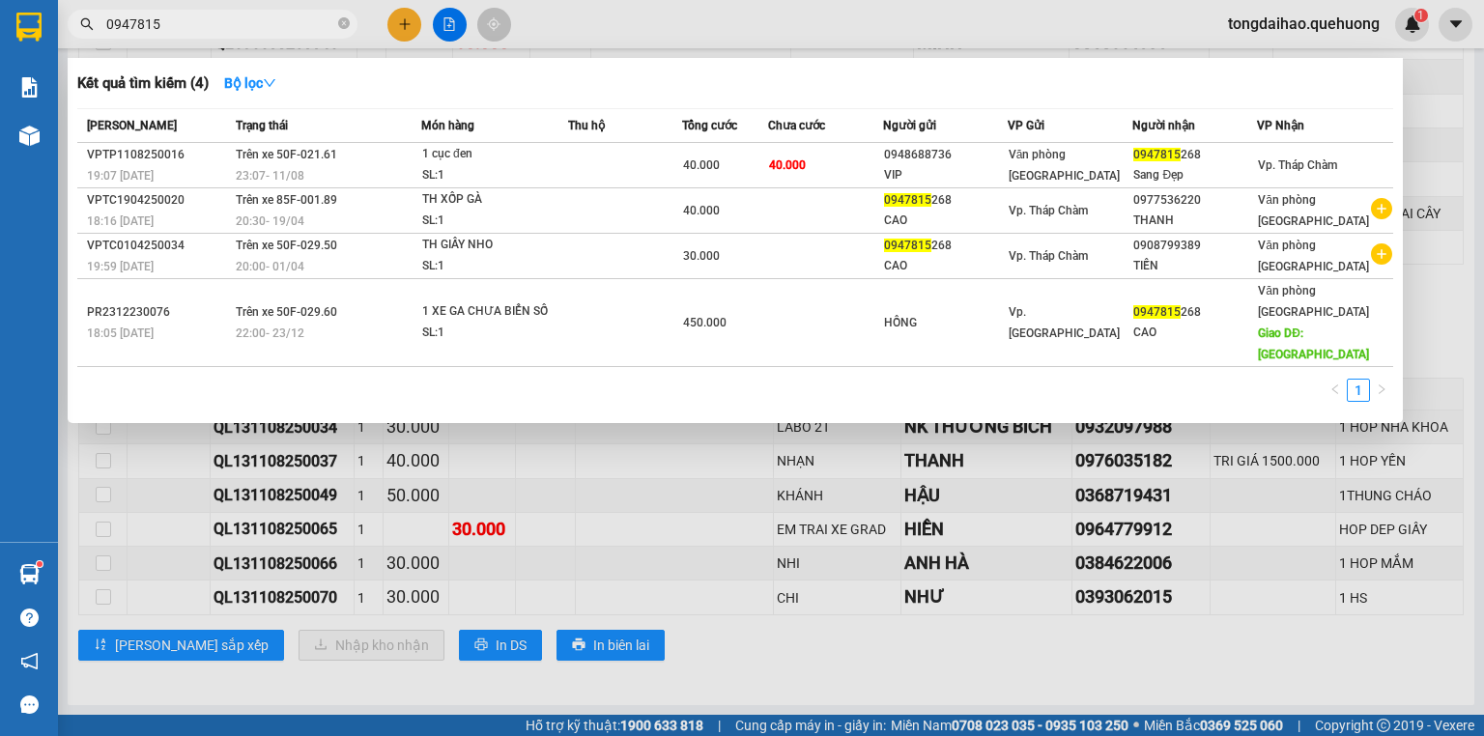
type input "0947815"
click at [169, 600] on div at bounding box center [742, 368] width 1484 height 736
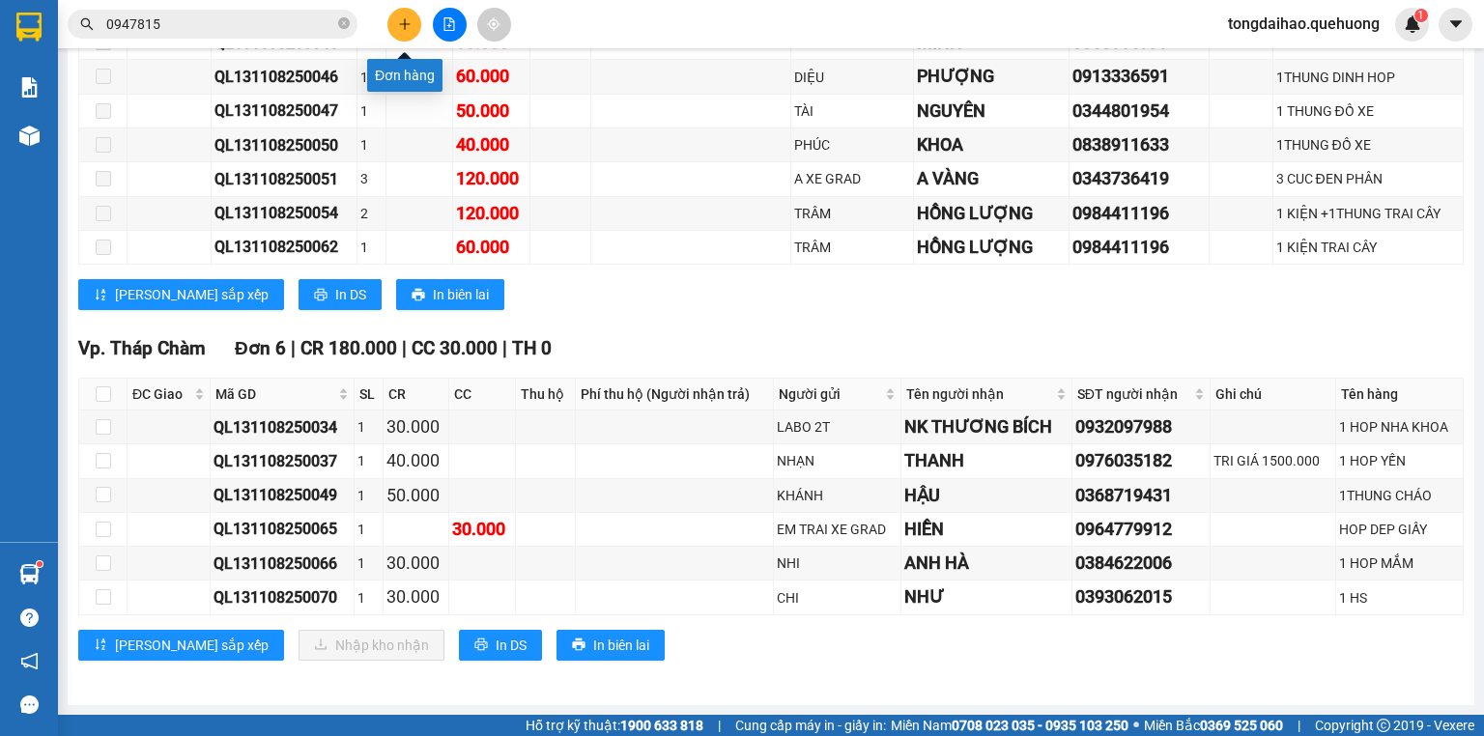
click at [403, 20] on icon "plus" at bounding box center [405, 24] width 14 height 14
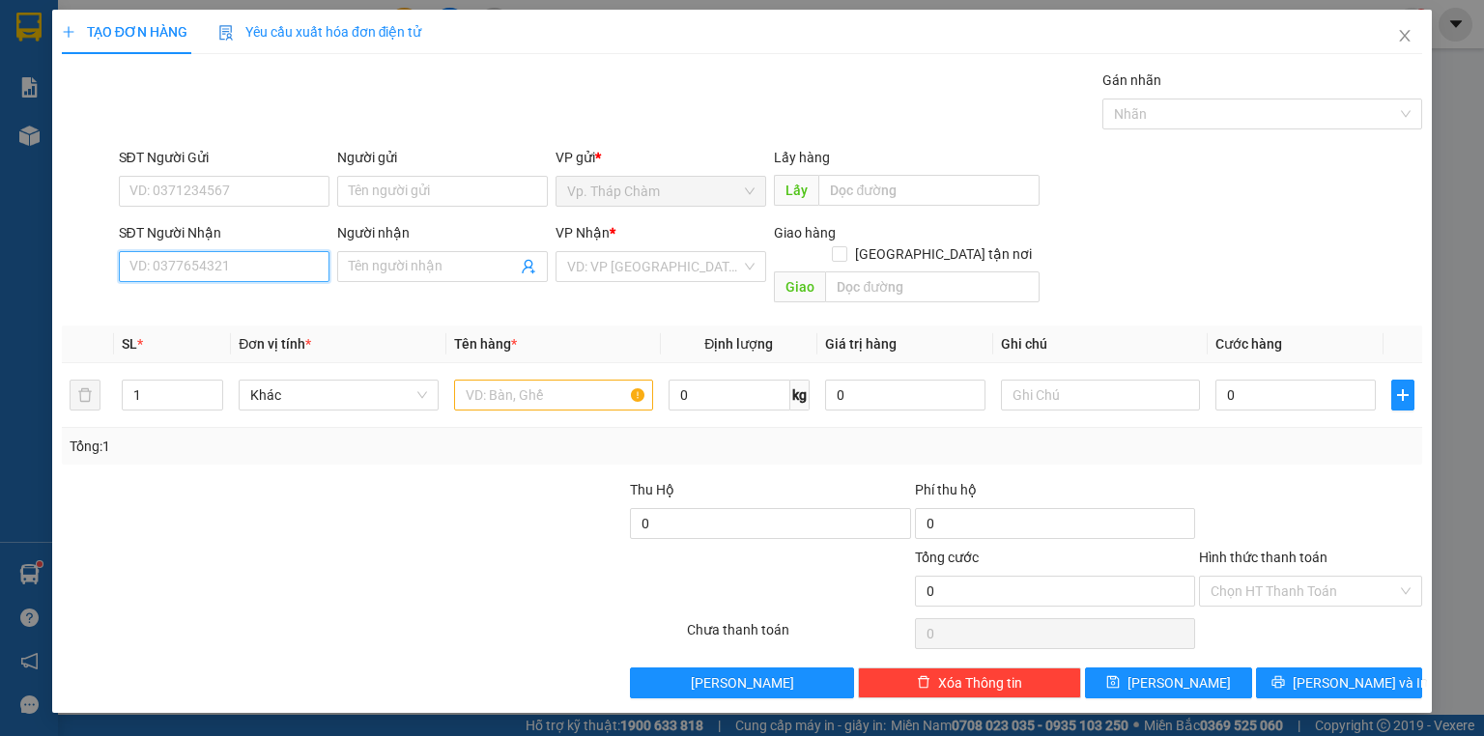
click at [321, 271] on input "SĐT Người Nhận" at bounding box center [224, 266] width 211 height 31
click at [248, 309] on div "0345730695 - TRÂM" at bounding box center [223, 304] width 187 height 21
type input "0345730695"
type input "TRÂM"
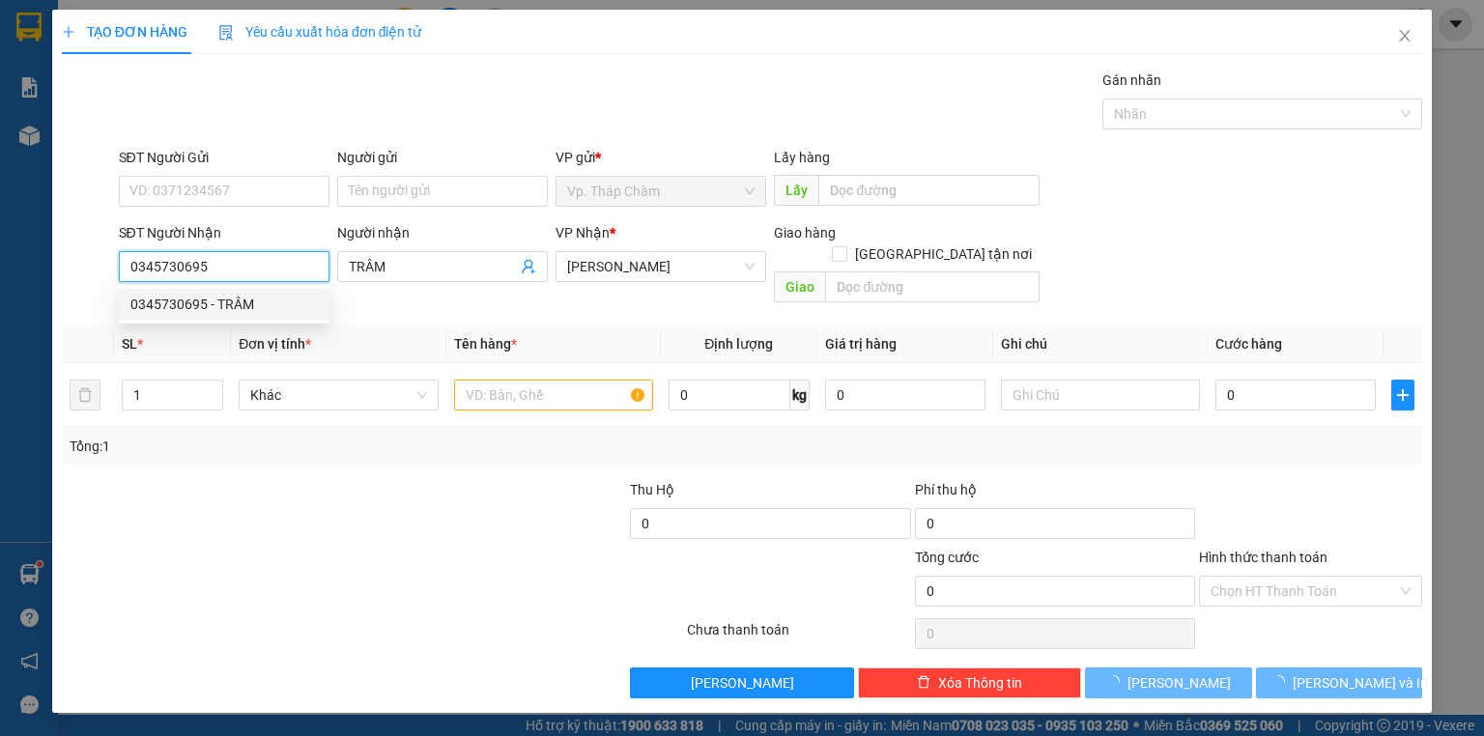
type input "40.000"
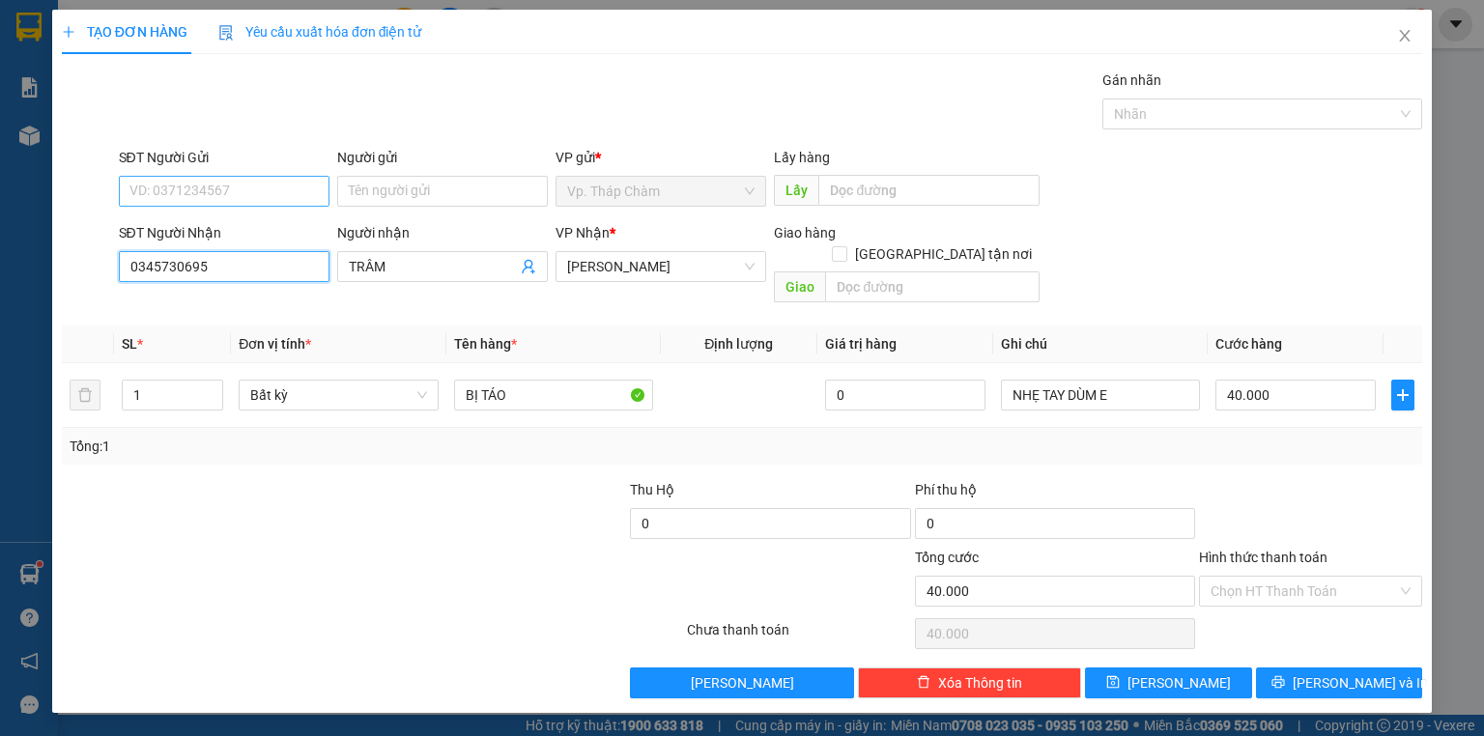
type input "0345730695"
click at [247, 186] on input "SĐT Người Gửi" at bounding box center [224, 191] width 211 height 31
click at [231, 253] on div "0366759507 - NGÂN" at bounding box center [223, 259] width 187 height 21
type input "0366759507"
type input "NGÂN"
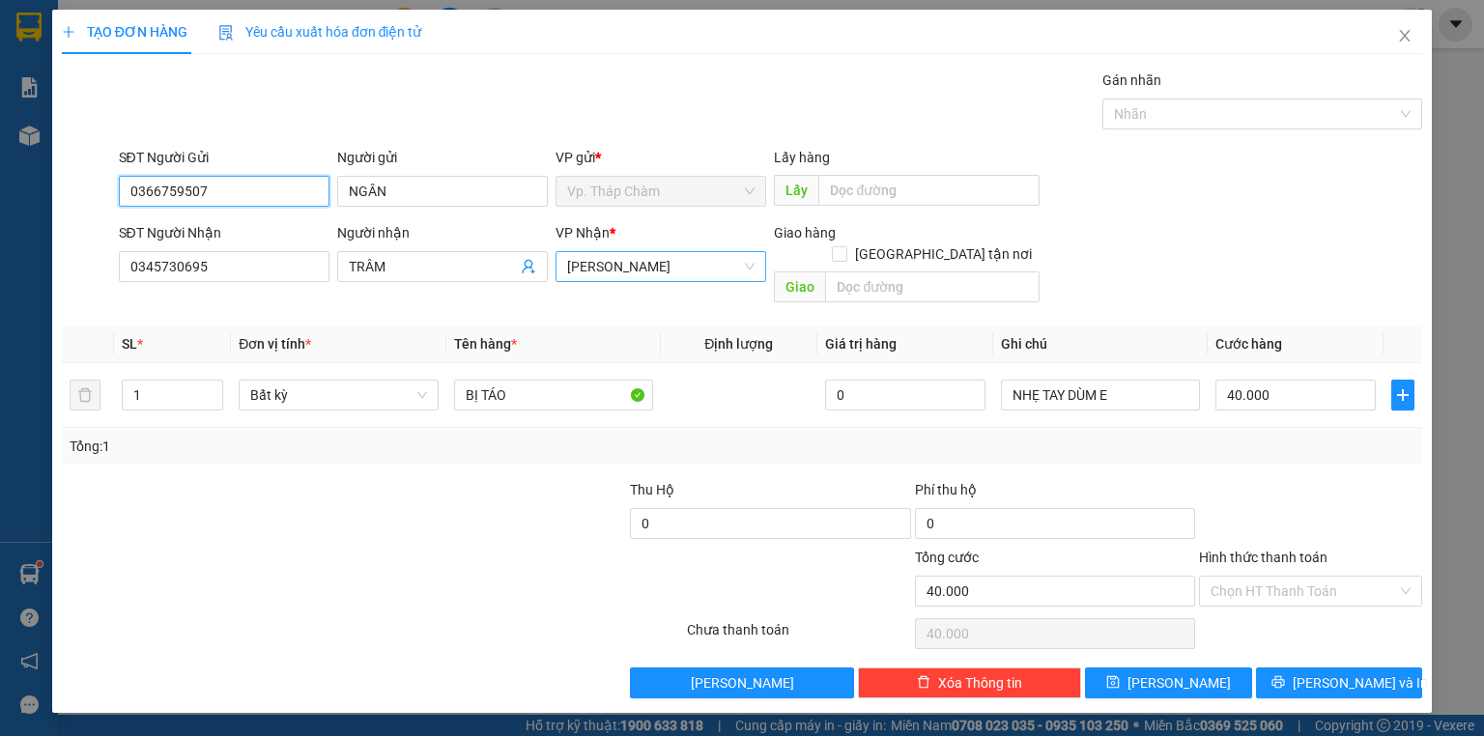
click at [590, 279] on span "[PERSON_NAME]" at bounding box center [660, 266] width 187 height 29
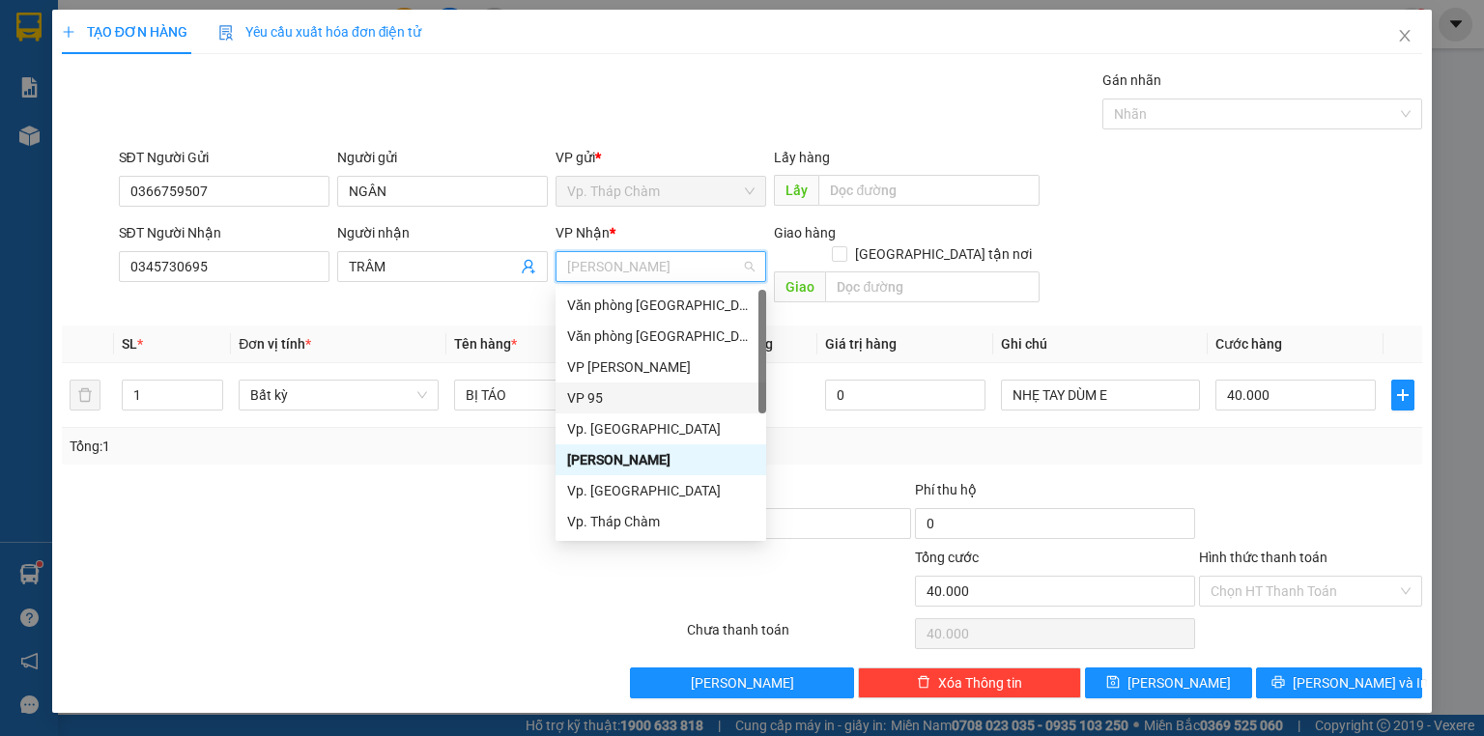
click at [605, 397] on div "VP 95" at bounding box center [660, 397] width 187 height 21
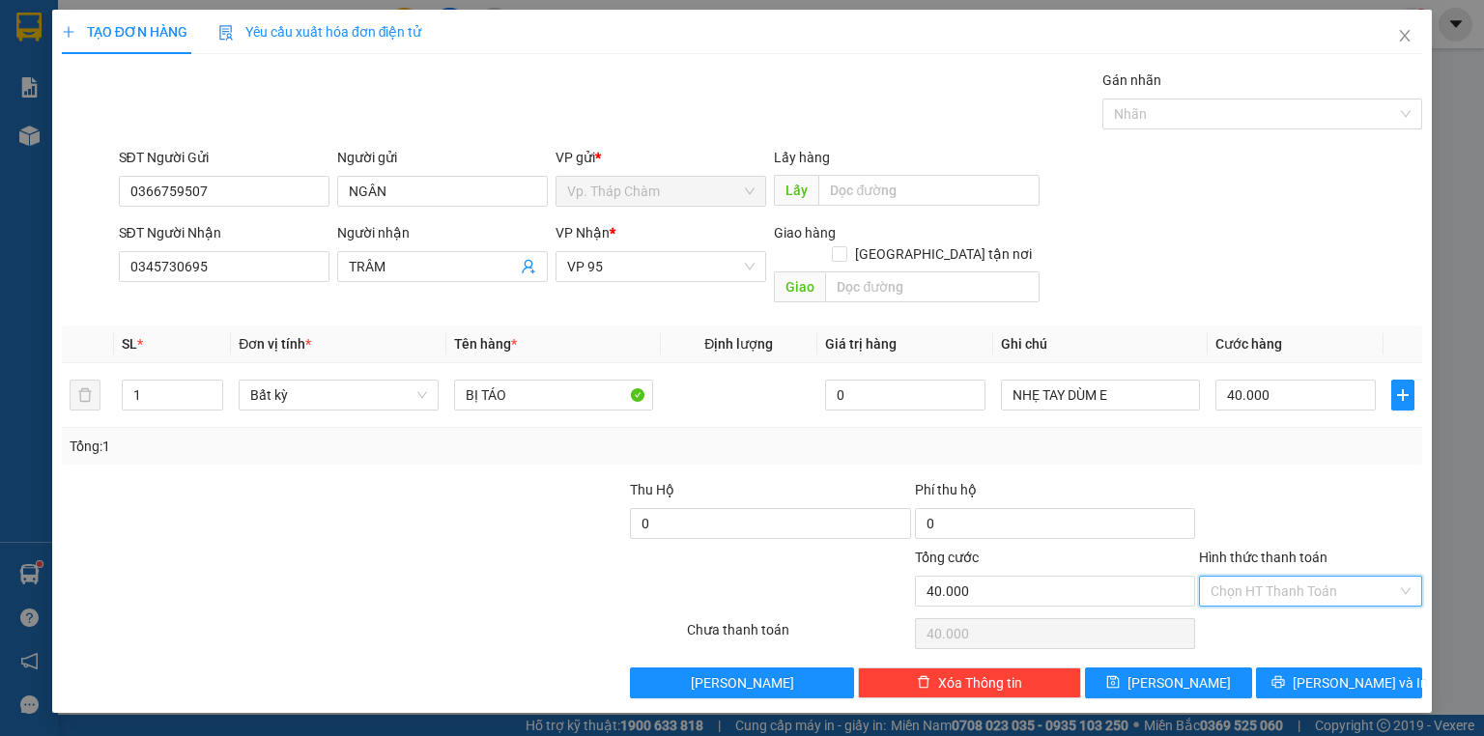
drag, startPoint x: 1329, startPoint y: 569, endPoint x: 1313, endPoint y: 606, distance: 39.8
click at [1326, 578] on input "Hình thức thanh toán" at bounding box center [1304, 591] width 187 height 29
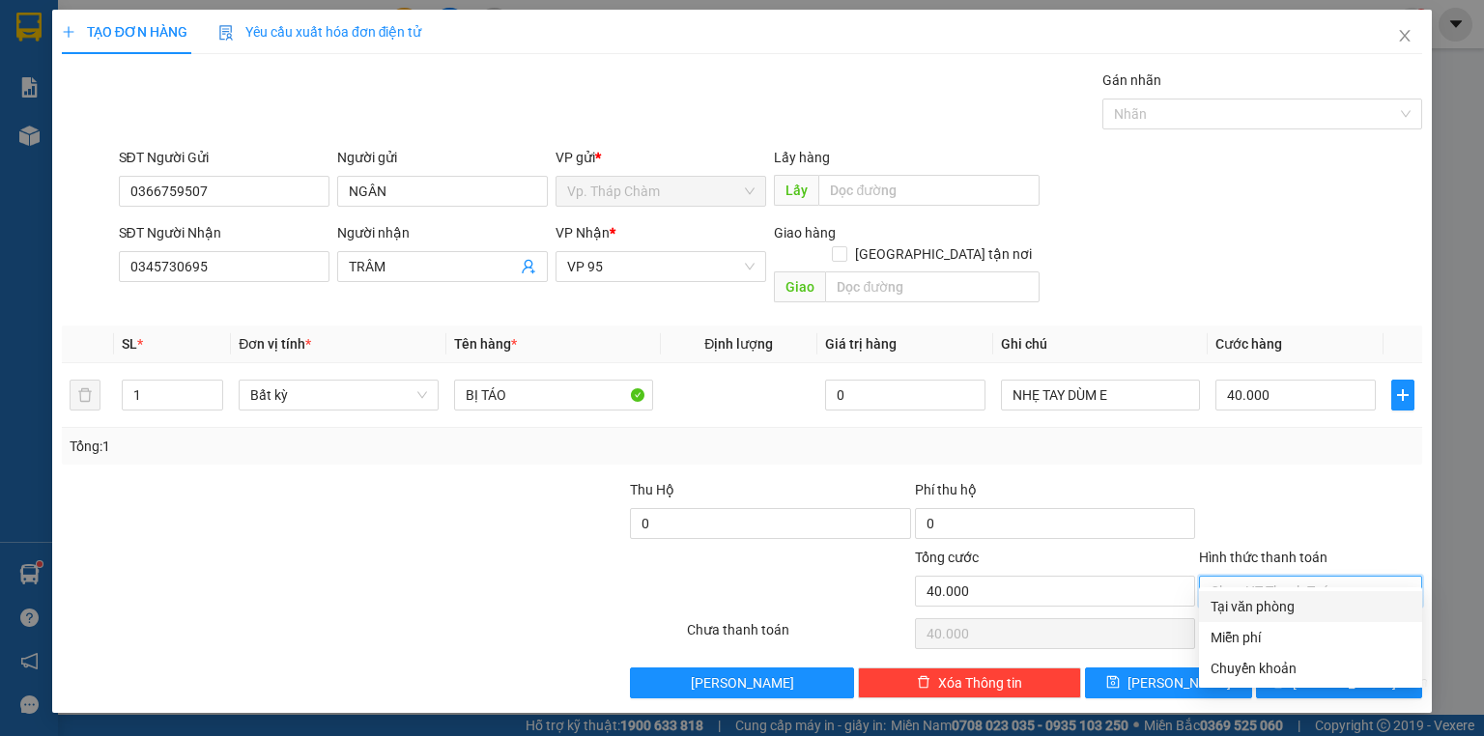
click at [1306, 615] on div "Tại văn phòng" at bounding box center [1311, 606] width 200 height 21
type input "0"
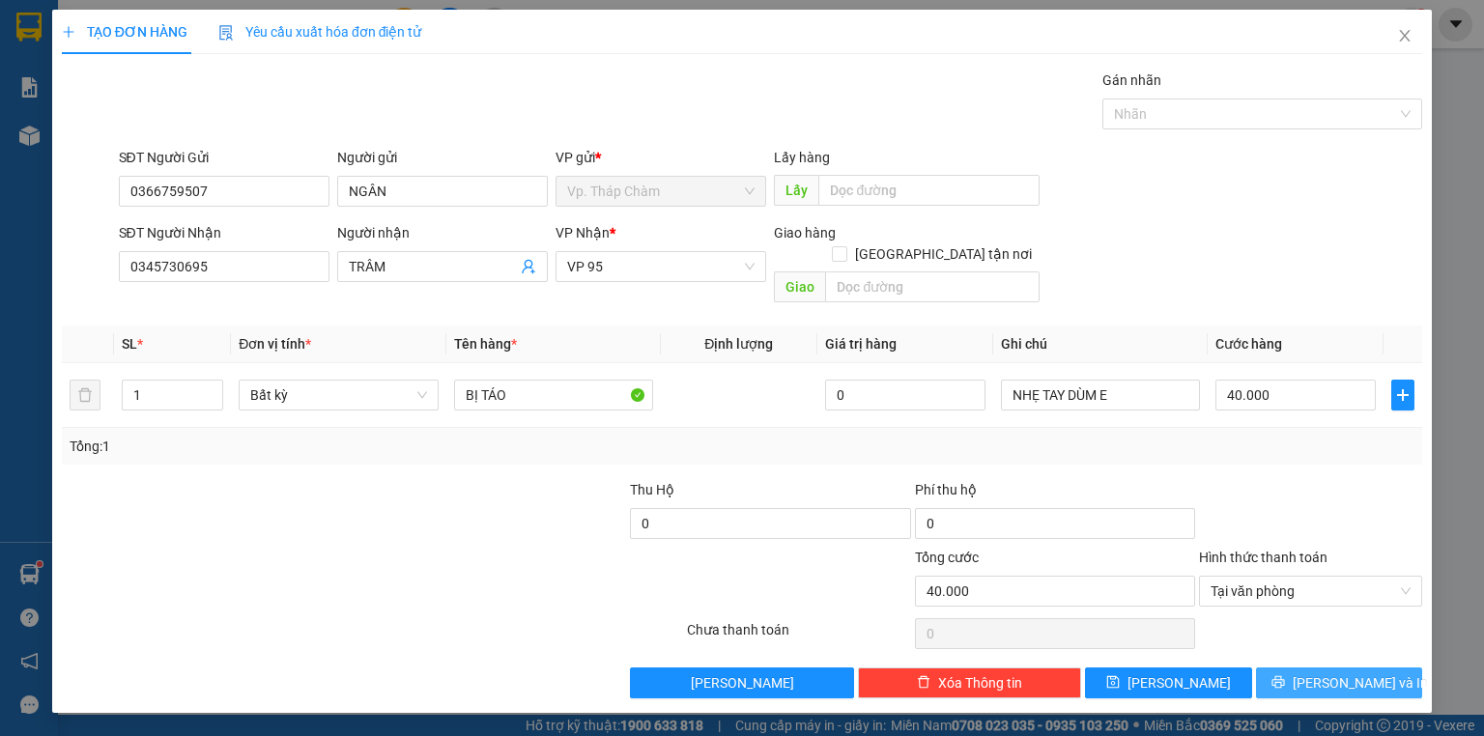
click at [1392, 668] on button "[PERSON_NAME] và In" at bounding box center [1339, 683] width 167 height 31
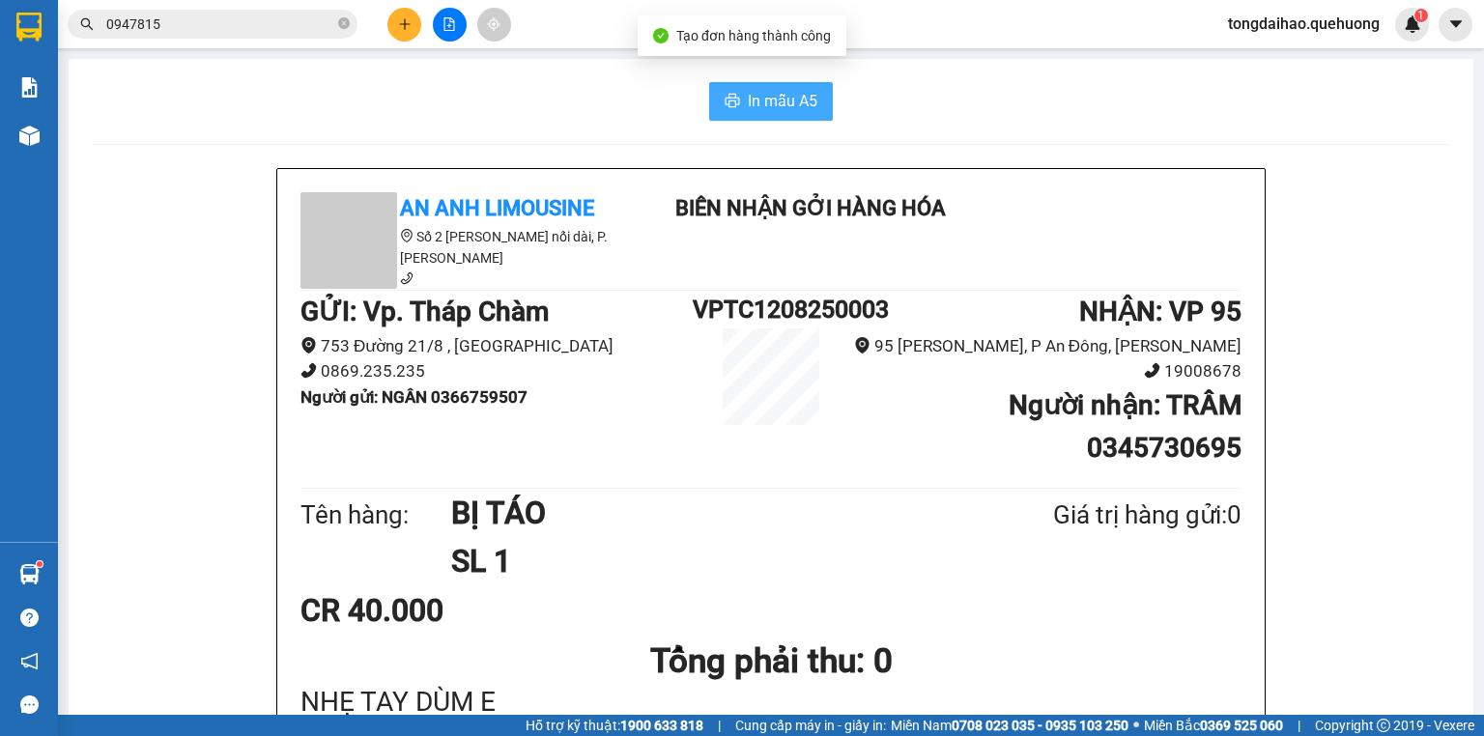
click at [756, 93] on span "In mẫu A5" at bounding box center [783, 101] width 70 height 24
drag, startPoint x: 932, startPoint y: 518, endPoint x: 873, endPoint y: 486, distance: 67.0
click at [916, 519] on h1 "BỊ TÁO" at bounding box center [705, 513] width 508 height 48
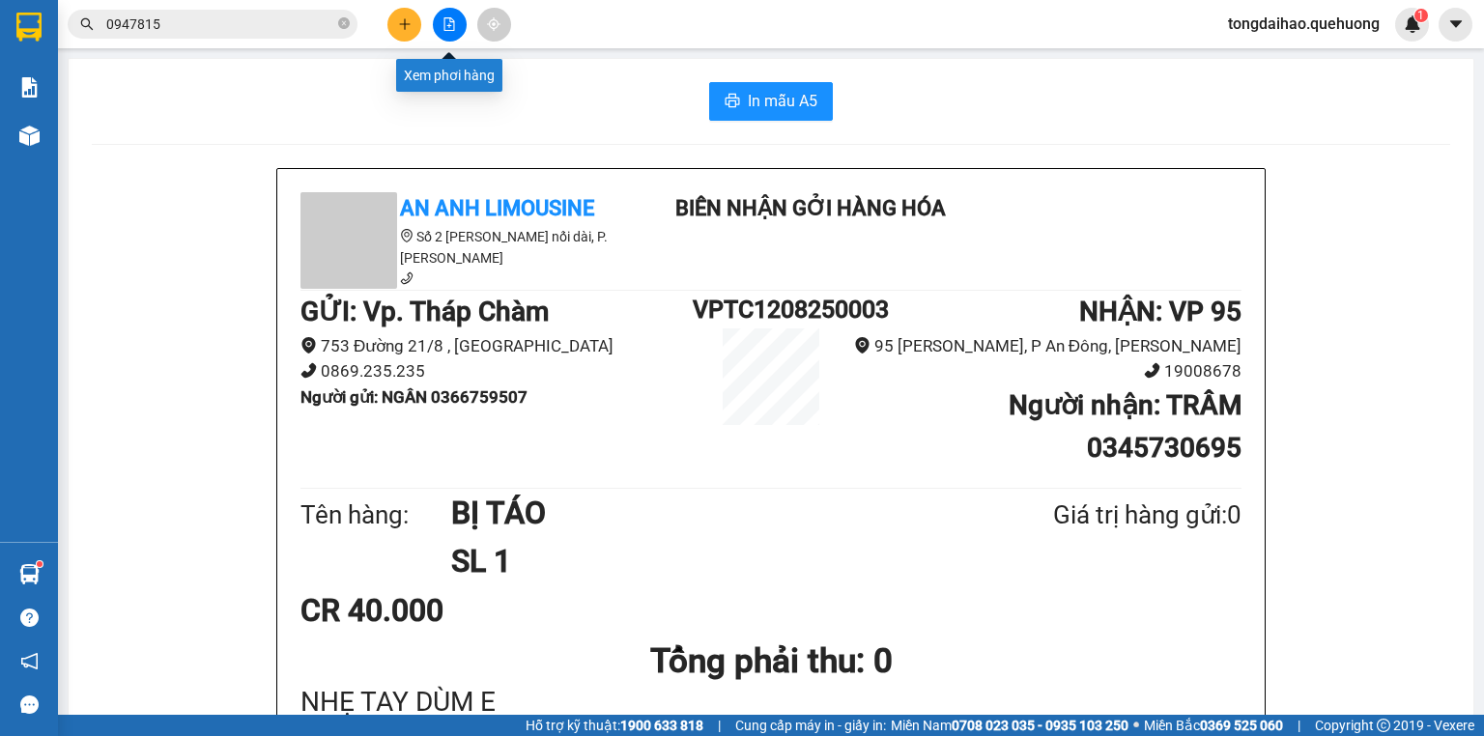
click at [458, 23] on button at bounding box center [450, 25] width 34 height 34
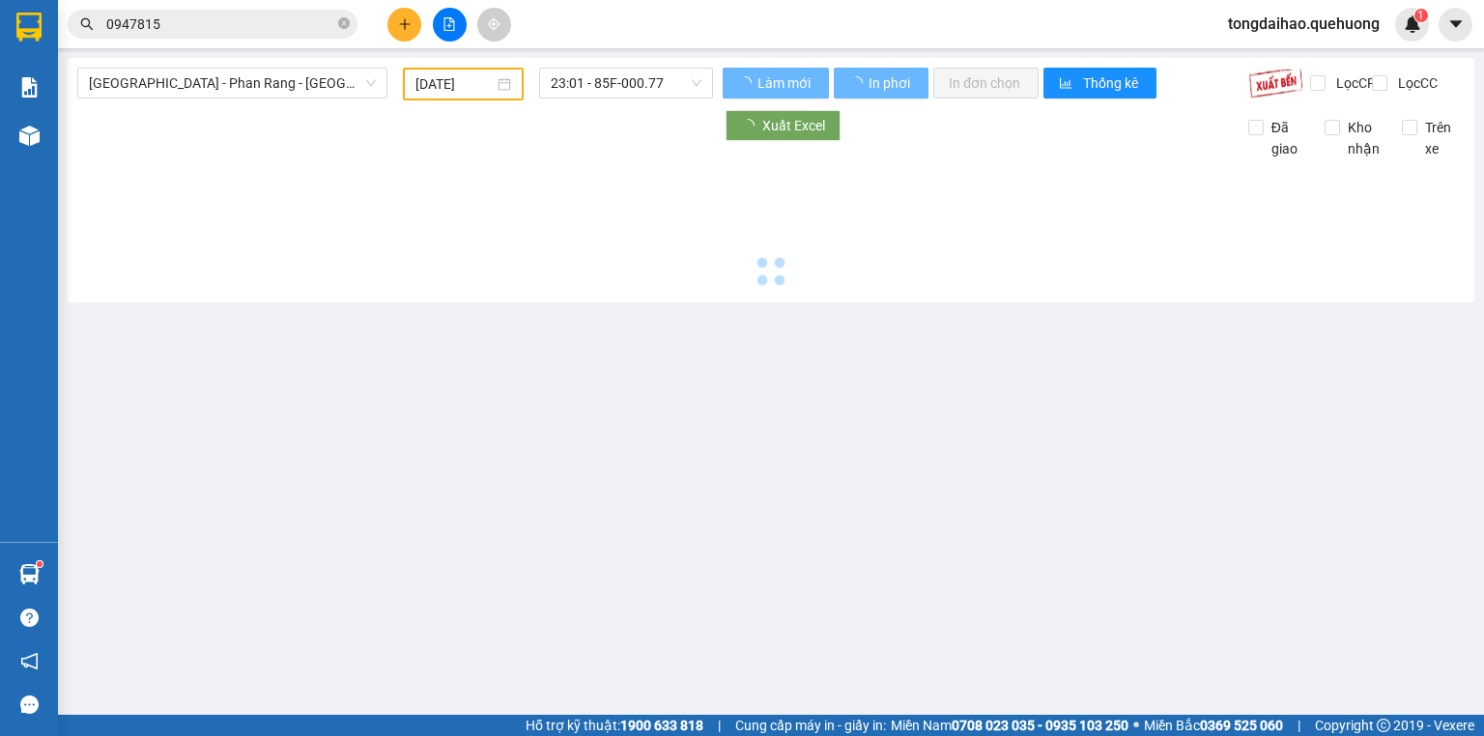
type input "[DATE]"
